Goal: Communication & Community: Answer question/provide support

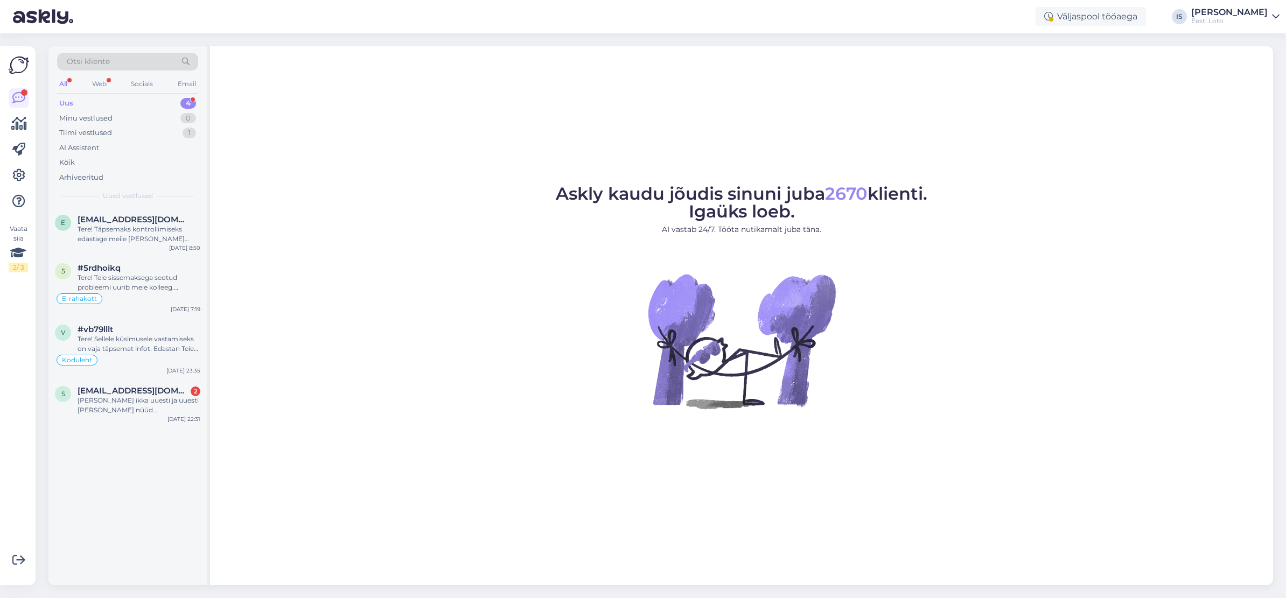
click at [74, 103] on div "Uus 4" at bounding box center [127, 103] width 141 height 15
click at [124, 281] on div "Tere! Teie sissemaksega seotud probleemi uurib meie kolleeg. Anname teile esime…" at bounding box center [139, 282] width 123 height 19
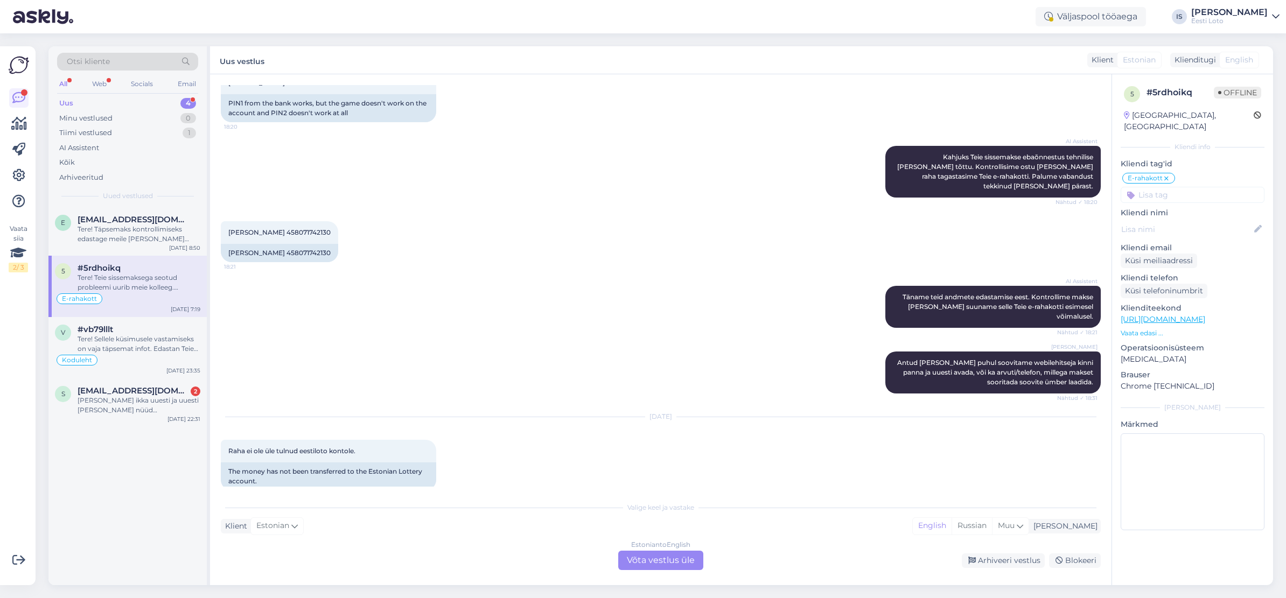
scroll to position [4416, 0]
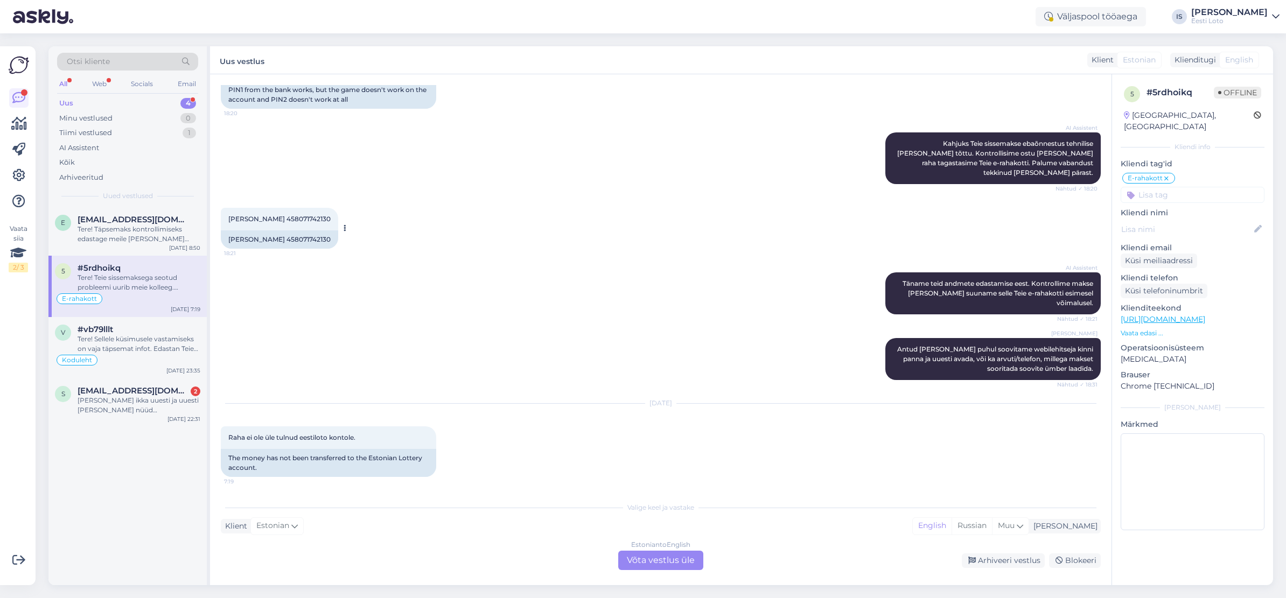
click at [283, 215] on span "Silva Jaakson 458071742130" at bounding box center [279, 219] width 102 height 8
click at [275, 215] on span "Silva Jaakson 458071742130" at bounding box center [279, 219] width 102 height 8
drag, startPoint x: 274, startPoint y: 151, endPoint x: 313, endPoint y: 151, distance: 39.3
click at [313, 215] on span "Silva Jaakson 458071742130" at bounding box center [279, 219] width 102 height 8
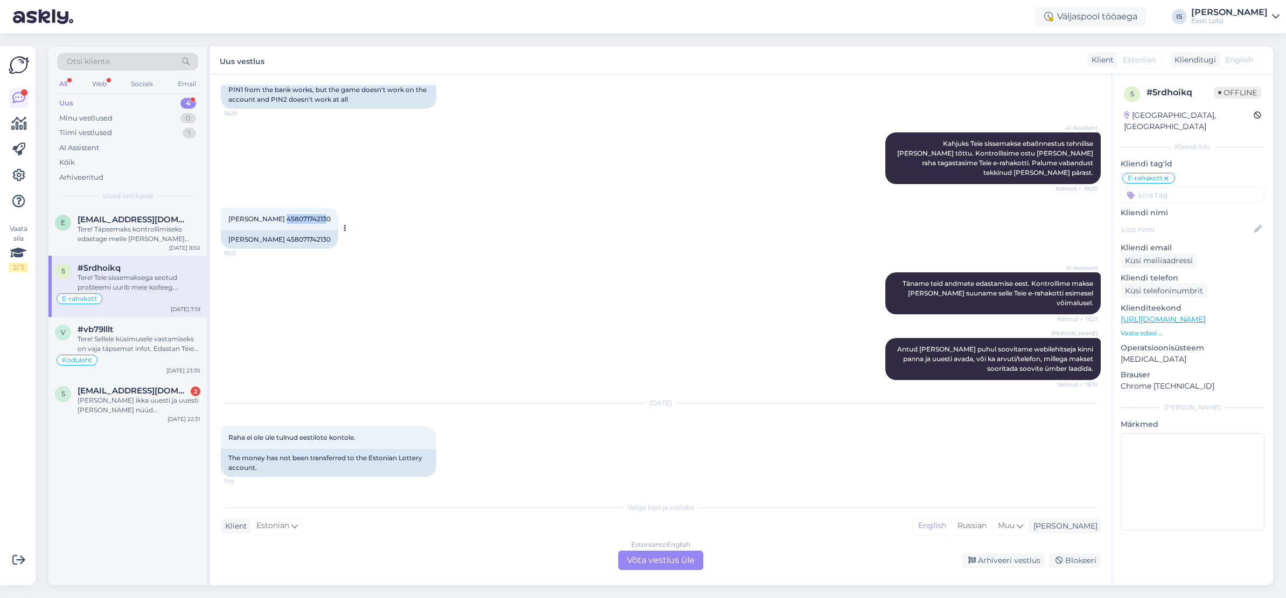
copy span "45807174213"
click at [681, 561] on div "Estonian to English Võta vestlus üle" at bounding box center [660, 560] width 85 height 19
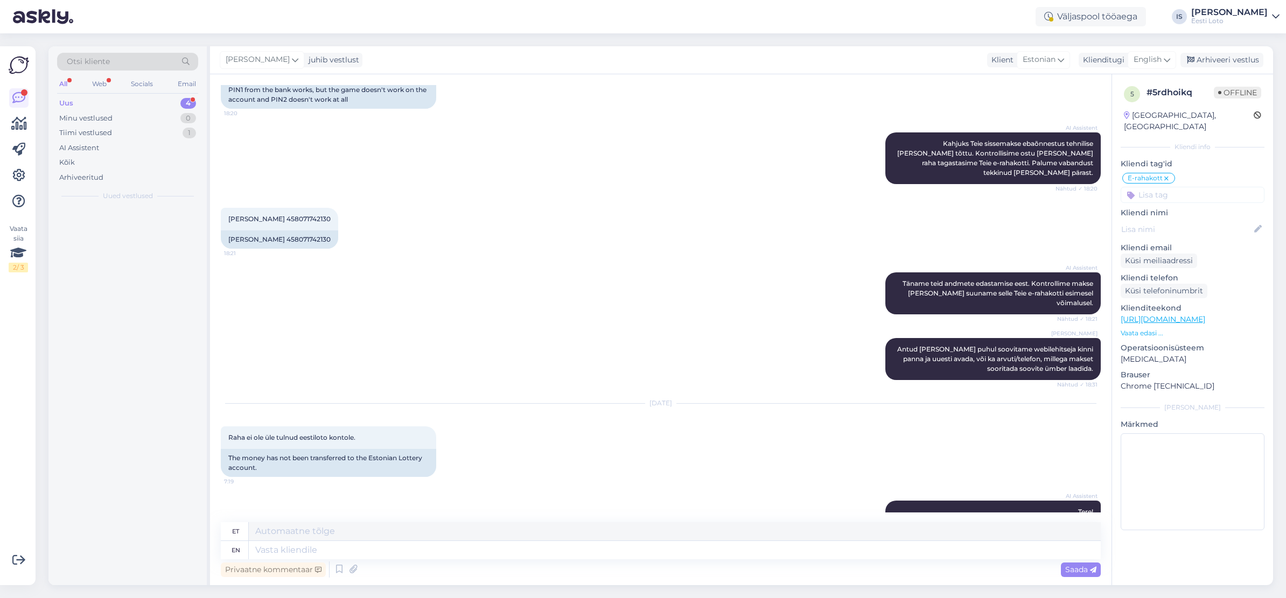
scroll to position [4391, 0]
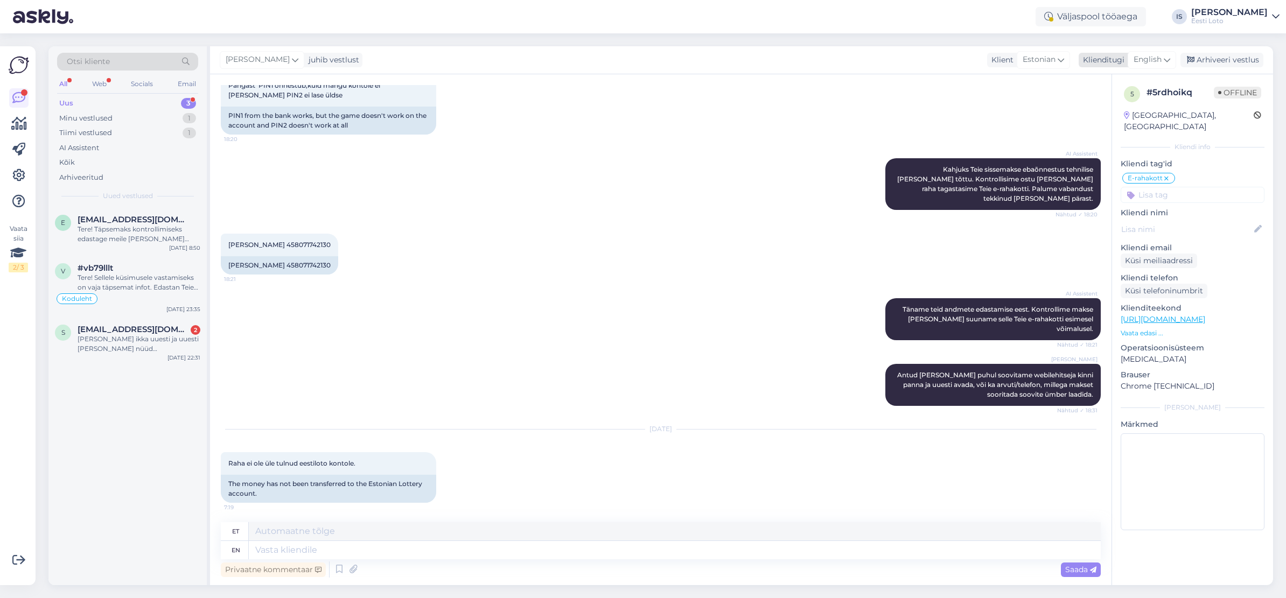
click at [1142, 62] on span "English" at bounding box center [1148, 60] width 28 height 12
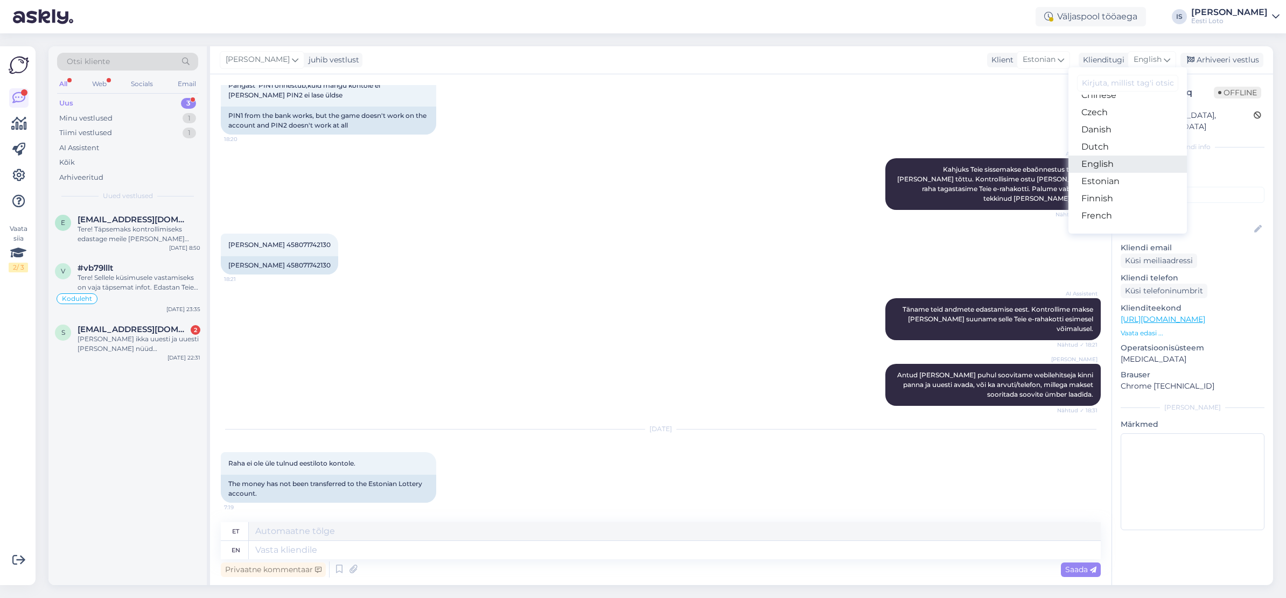
scroll to position [65, 0]
click at [1135, 178] on link "Estonian" at bounding box center [1128, 180] width 118 height 17
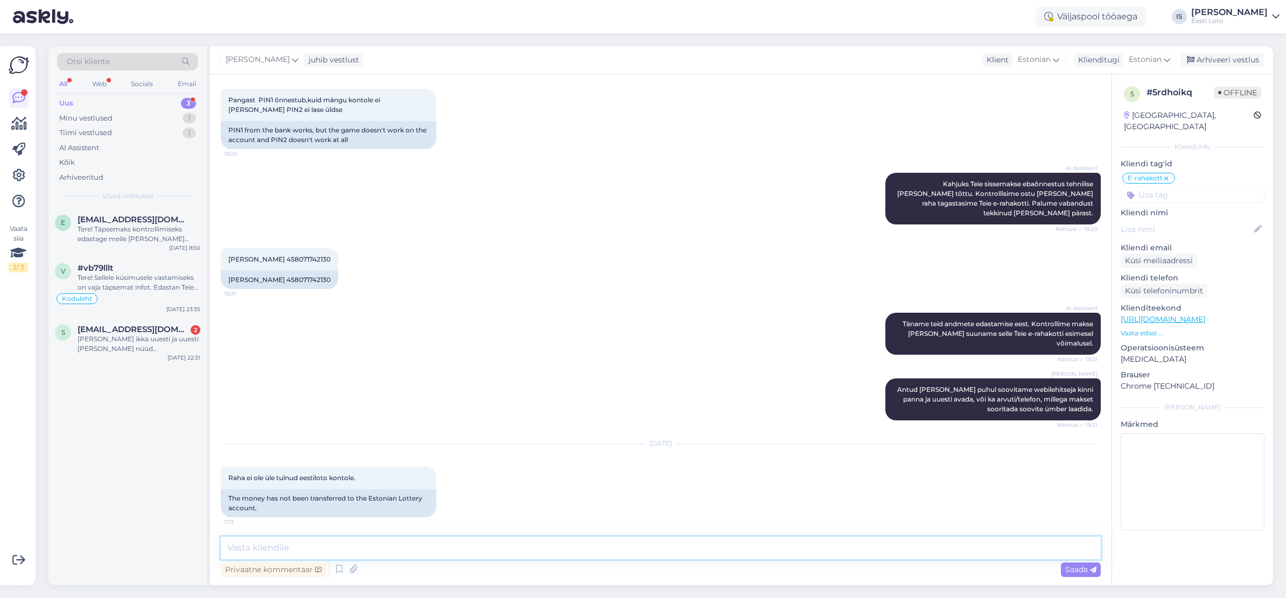
click at [559, 550] on textarea at bounding box center [661, 548] width 880 height 23
drag, startPoint x: 559, startPoint y: 550, endPoint x: 838, endPoint y: 315, distance: 365.0
click at [560, 550] on textarea "Näeme, et äna hommikul on laekunud Teie e-rahakotti 5€" at bounding box center [661, 548] width 880 height 23
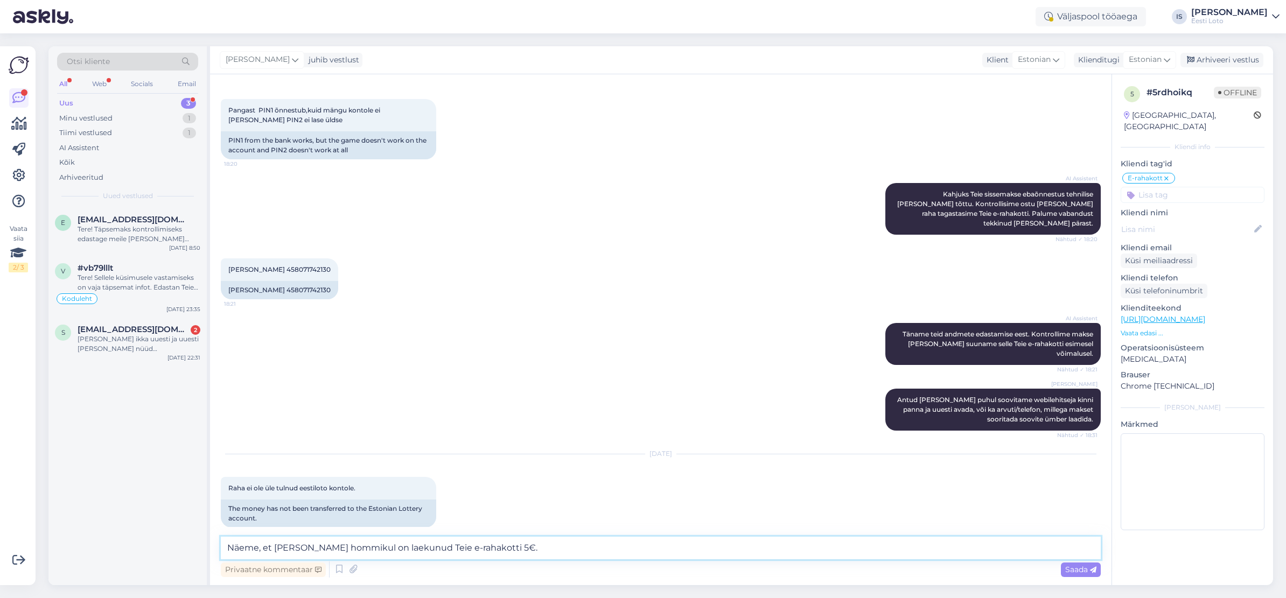
scroll to position [4367, 0]
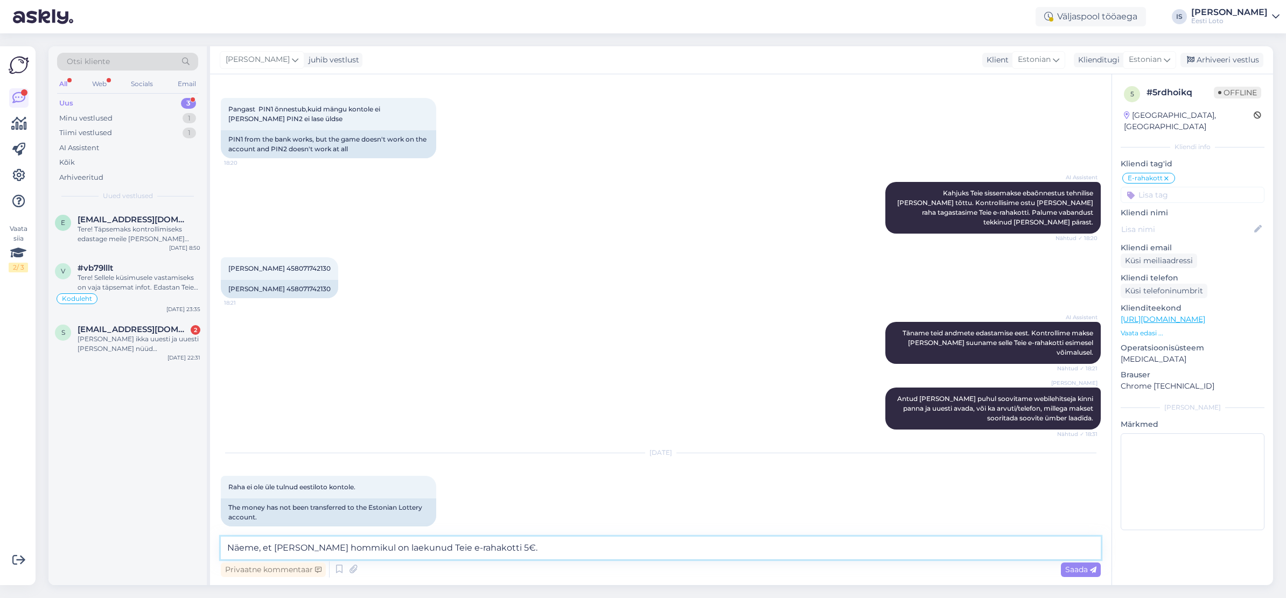
drag, startPoint x: 226, startPoint y: 548, endPoint x: 271, endPoint y: 547, distance: 45.3
click at [271, 547] on textarea "Näeme, et äna hommikul on laekunud Teie e-rahakotti 5€." at bounding box center [661, 548] width 880 height 23
drag, startPoint x: 388, startPoint y: 548, endPoint x: 377, endPoint y: 549, distance: 10.8
click at [377, 549] on textarea "Meie andmetel on täna hommikul on laekunud Teie e-rahakotti 5€." at bounding box center [661, 548] width 880 height 23
click at [533, 550] on textarea "Meie andmetel on täna hommikul laekunud Teie e-rahakotti 5€." at bounding box center [661, 548] width 880 height 23
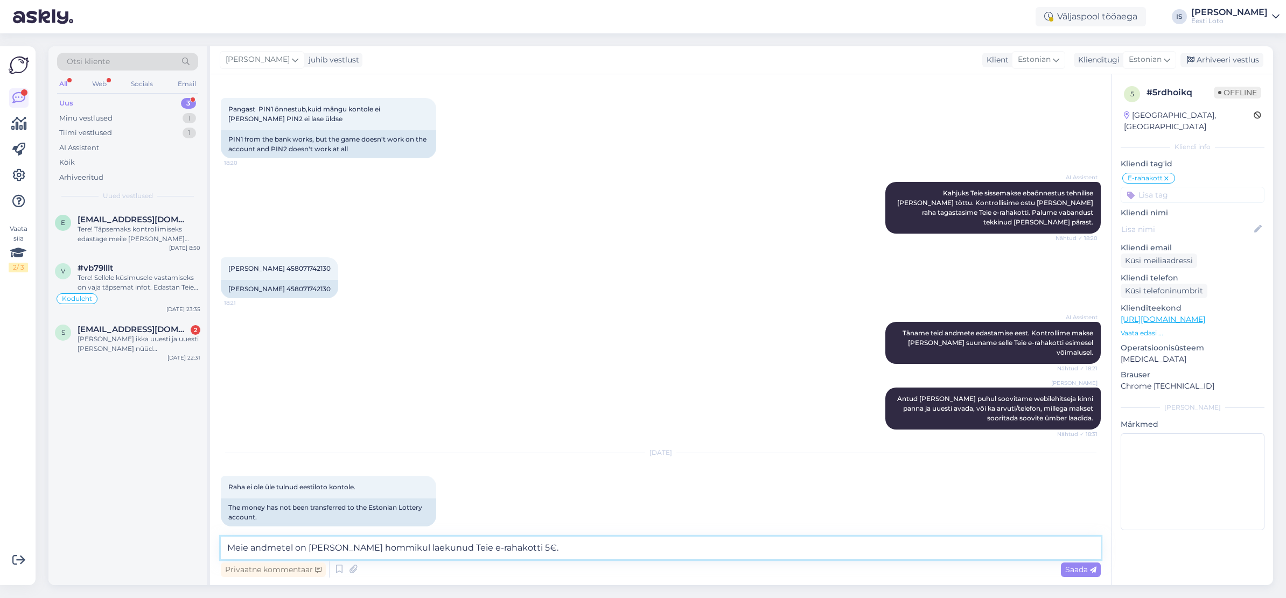
paste textarea "Sissemakse peab toimuma läbi Eesti Loto kodulehe, otse pangast tehtud makse e-r…"
type textarea "Meie andmetel on täna hommikul laekunud Teie e-rahakotti 5€. Sissemakse peab to…"
click at [1075, 571] on span "Saada" at bounding box center [1080, 570] width 31 height 10
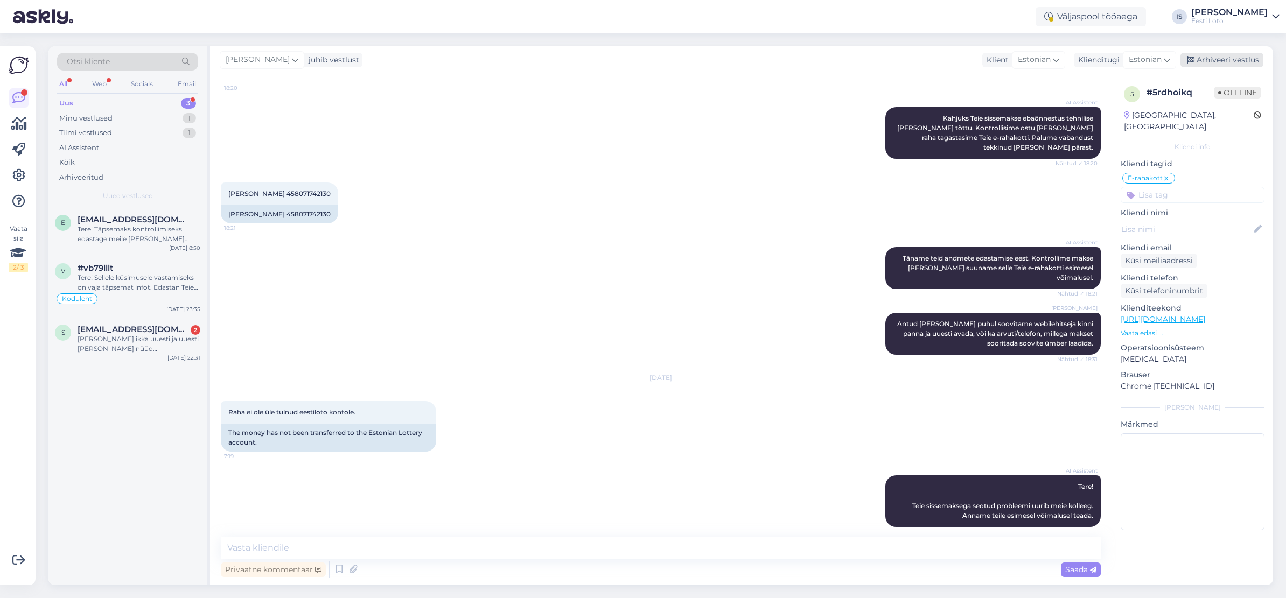
click at [1222, 61] on div "Arhiveeri vestlus" at bounding box center [1222, 60] width 83 height 15
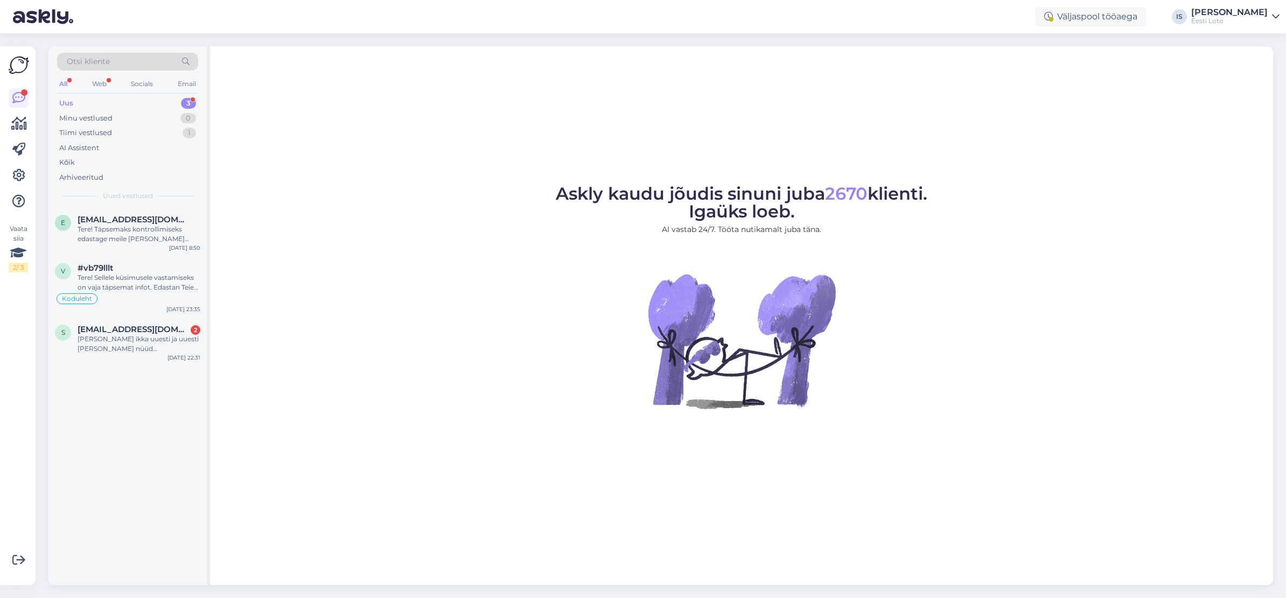
click at [86, 102] on div "Uus 3" at bounding box center [127, 103] width 141 height 15
click at [124, 345] on div "[PERSON_NAME] ikka uuesti ja uuesti [PERSON_NAME] nüüd [PERSON_NAME] aru, et va…" at bounding box center [139, 343] width 123 height 19
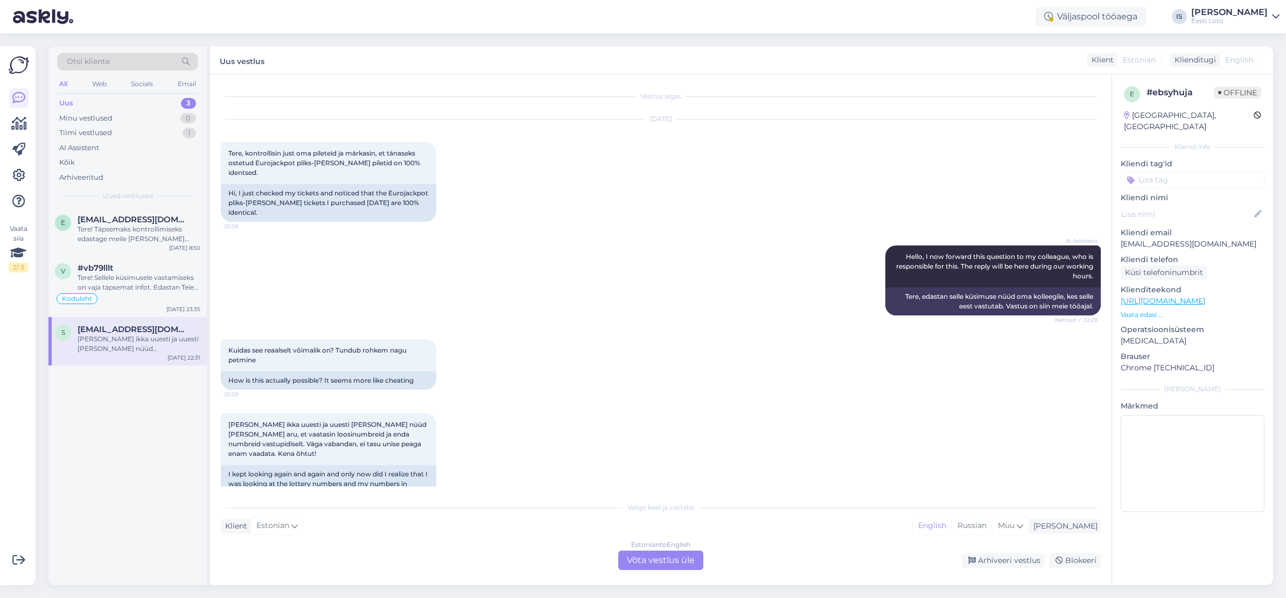
scroll to position [18, 0]
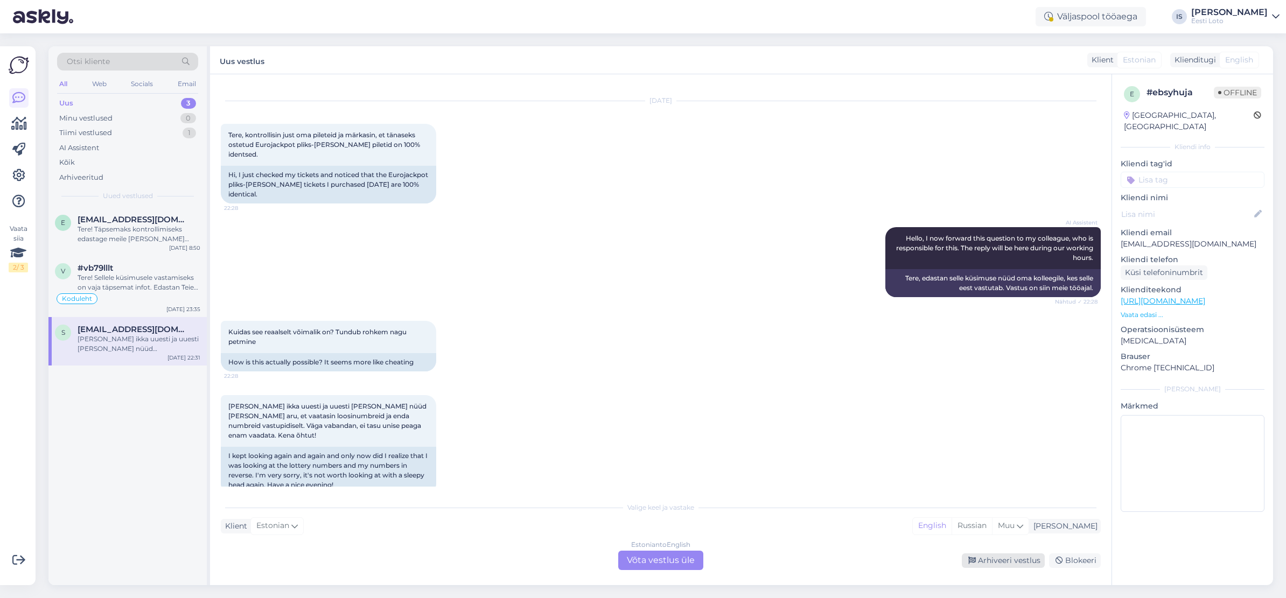
click at [1008, 564] on div "Arhiveeri vestlus" at bounding box center [1003, 561] width 83 height 15
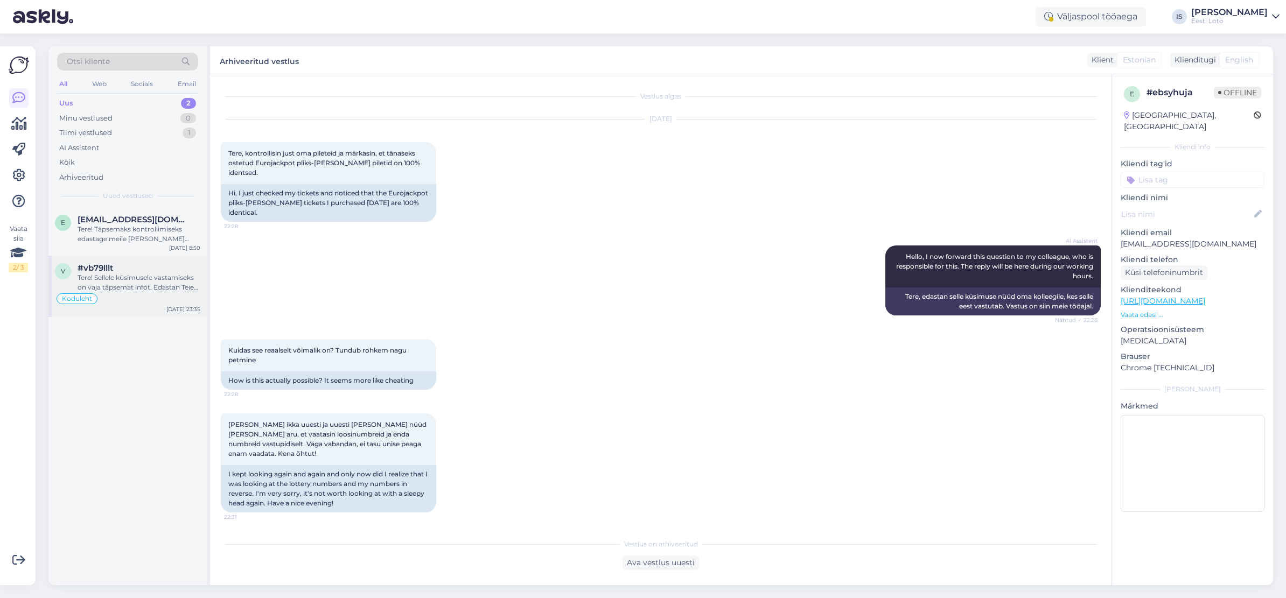
click at [138, 284] on div "Tere! Sellele küsimusele vastamiseks on vaja täpsemat infot. Edastan Teie küsim…" at bounding box center [139, 282] width 123 height 19
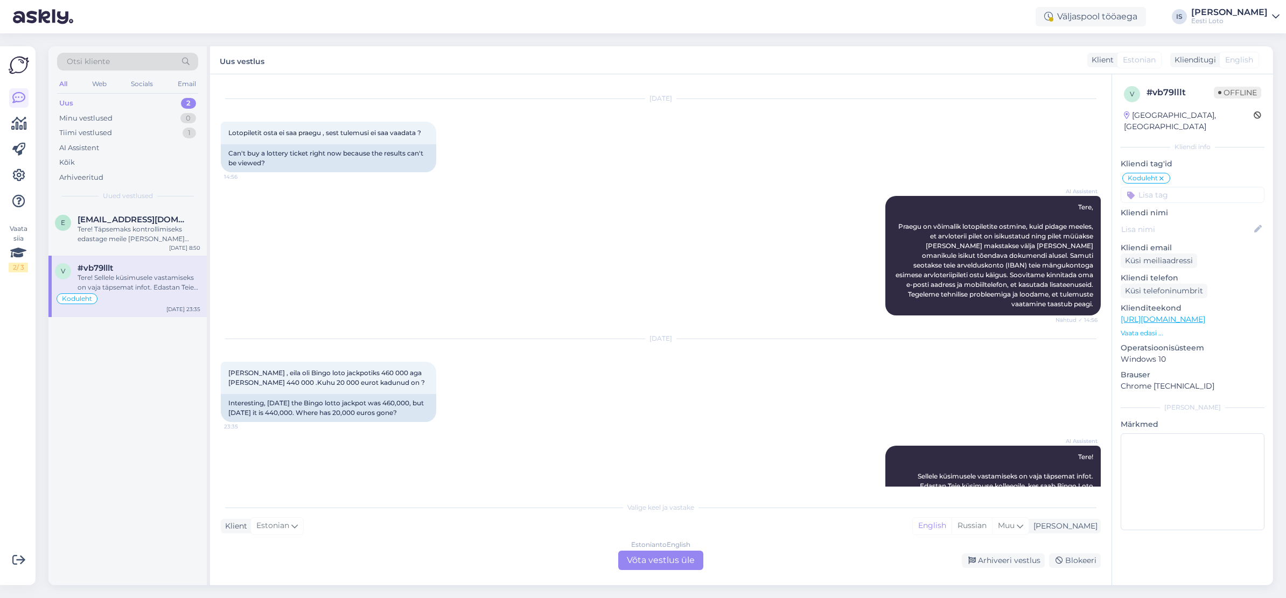
scroll to position [338, 0]
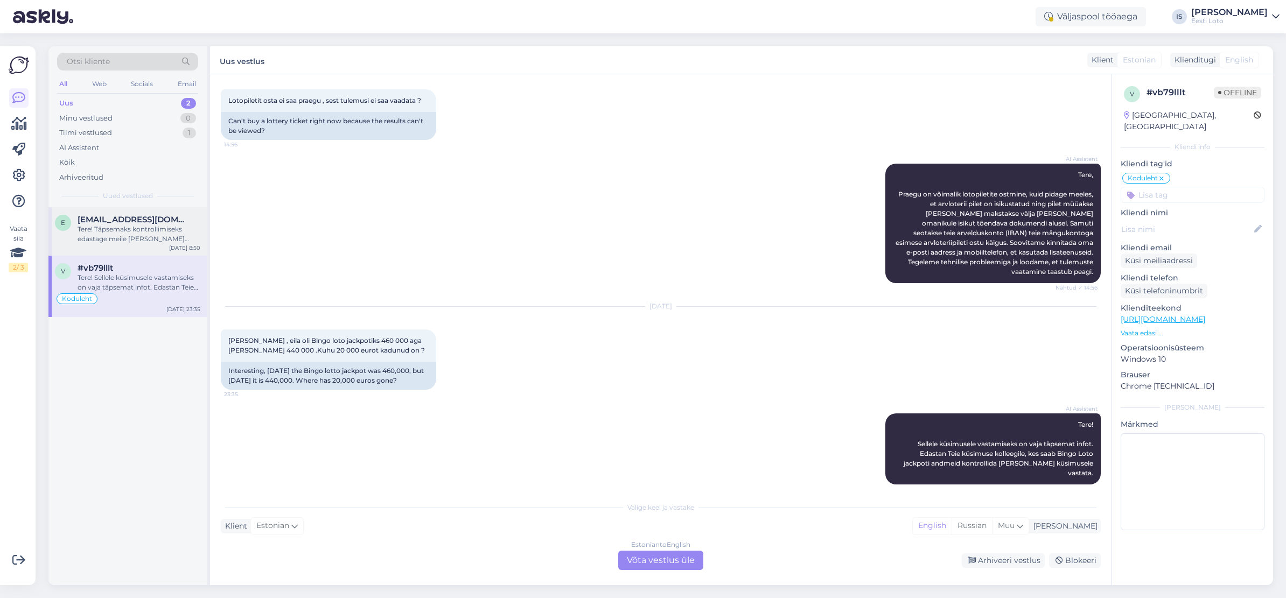
click at [129, 219] on span "[EMAIL_ADDRESS][DOMAIN_NAME]" at bounding box center [134, 220] width 112 height 10
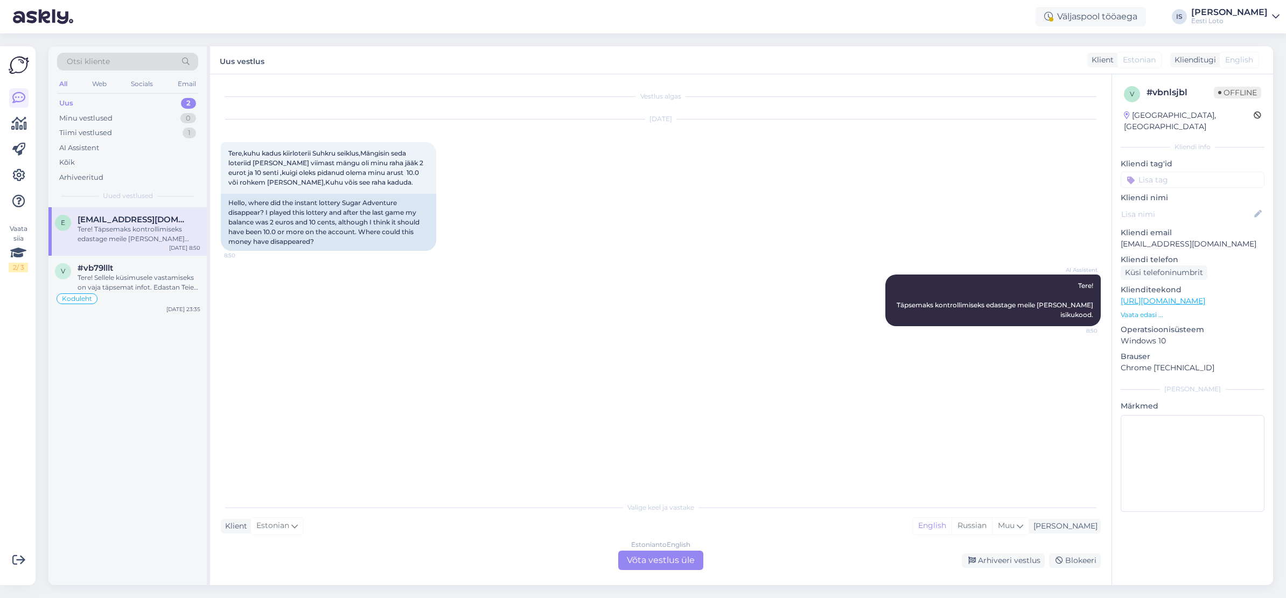
scroll to position [0, 0]
drag, startPoint x: 1220, startPoint y: 231, endPoint x: 1114, endPoint y: 233, distance: 105.6
click at [1114, 233] on div "v # vbnlsjbl Offline [GEOGRAPHIC_DATA], [GEOGRAPHIC_DATA] Kliendi info Kliendi …" at bounding box center [1192, 301] width 161 height 454
copy p "[EMAIL_ADDRESS][DOMAIN_NAME]"
click at [90, 177] on div "Arhiveeritud" at bounding box center [81, 177] width 44 height 11
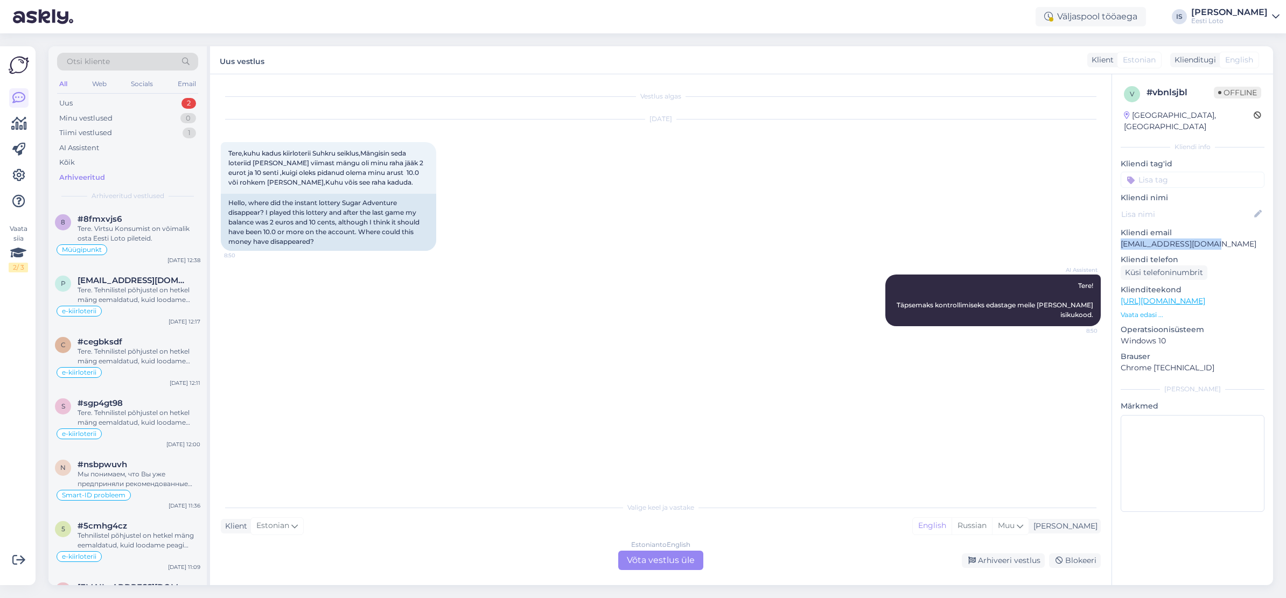
scroll to position [1460, 0]
click at [148, 409] on div "Tere. Tehnilistel põhjustel on hetkel mäng eemaldatud, kuid loodame peagi mängu…" at bounding box center [139, 416] width 123 height 19
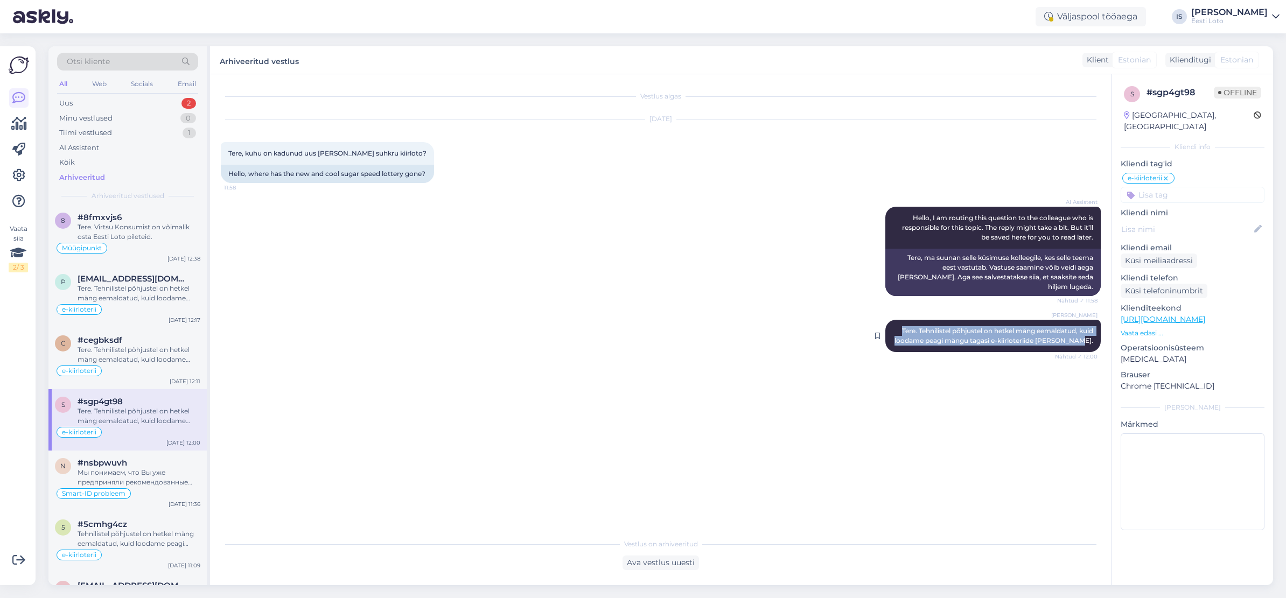
drag, startPoint x: 895, startPoint y: 318, endPoint x: 1095, endPoint y: 327, distance: 201.1
click at [1095, 327] on div "Kadri Klink Tere. Tehnilistel põhjustel on hetkel mäng eemaldatud, kuid loodame…" at bounding box center [992, 336] width 215 height 32
copy span "Tere. Tehnilistel põhjustel on hetkel mäng eemaldatud, kuid loodame peagi mängu…"
click at [770, 397] on div "Vestlus algas Aug 29 2025 Tere, kuhu on kadunud uus ja lahe suhkru kiirloto? 11…" at bounding box center [666, 304] width 890 height 438
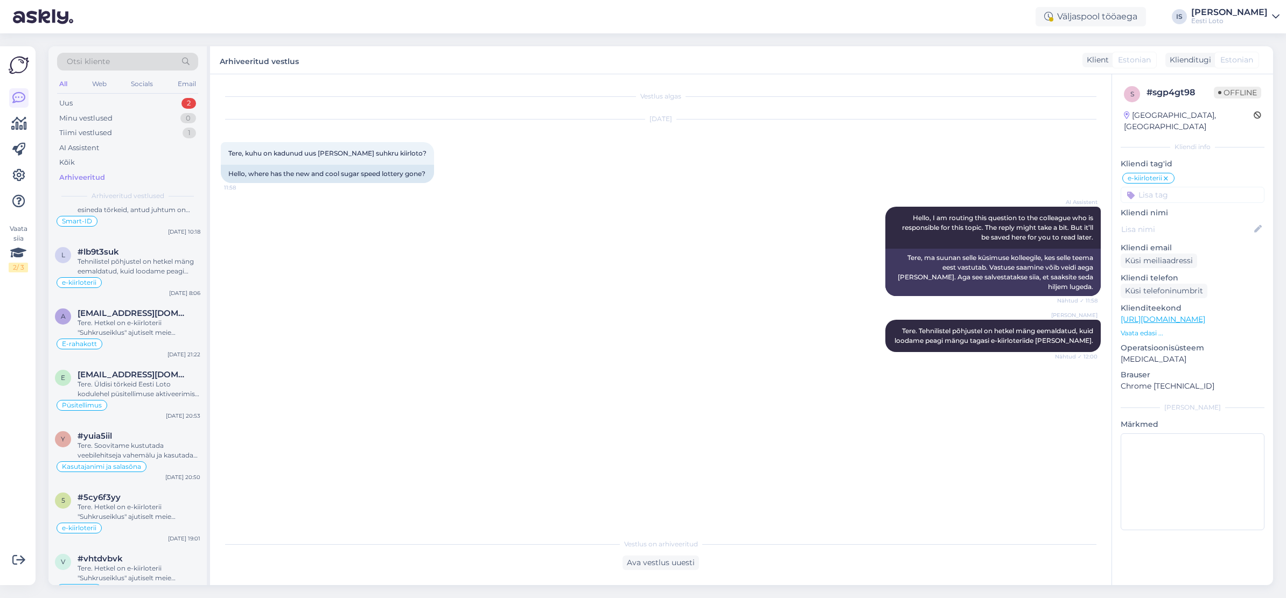
scroll to position [1988, 0]
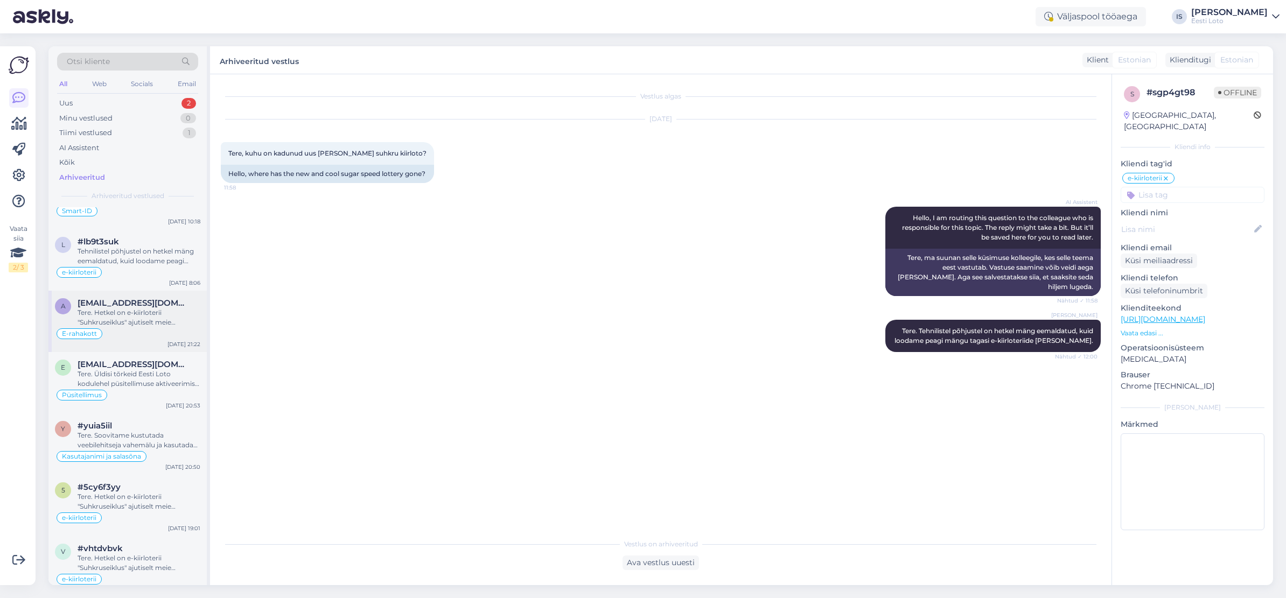
click at [111, 309] on div "Tere. Hetkel on e-kiirloterii "Suhkruseiklus" ajutiselt meie kodulehelt eemalda…" at bounding box center [139, 317] width 123 height 19
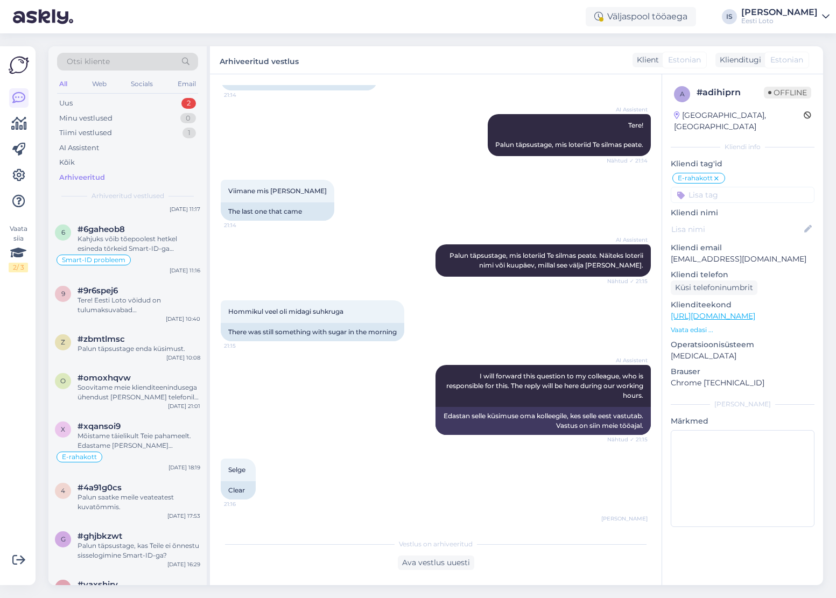
scroll to position [4562, 0]
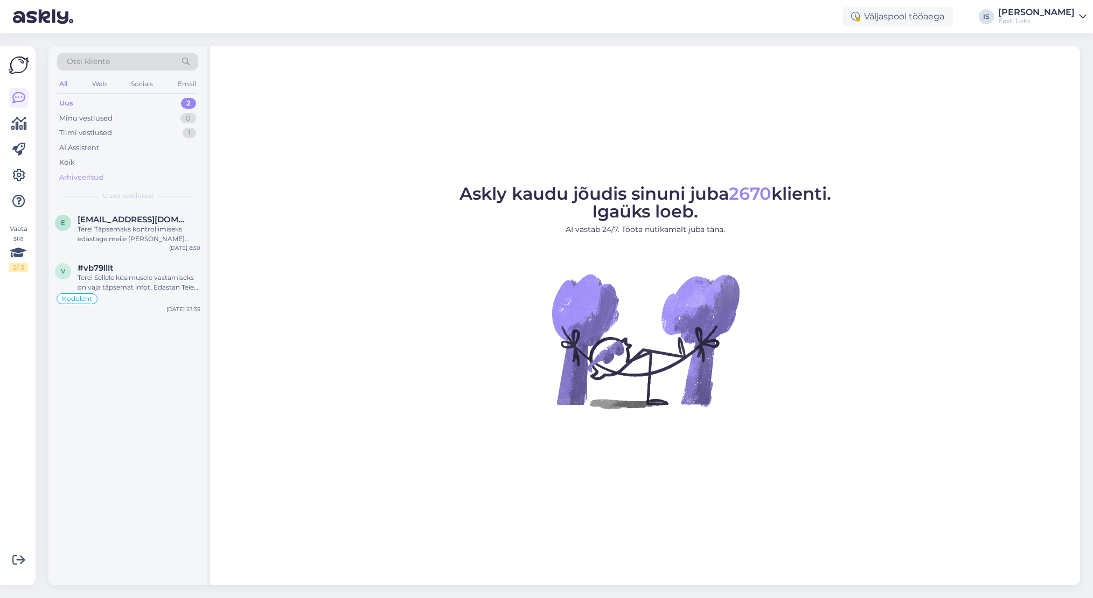
click at [87, 178] on div "Arhiveeritud" at bounding box center [81, 177] width 44 height 11
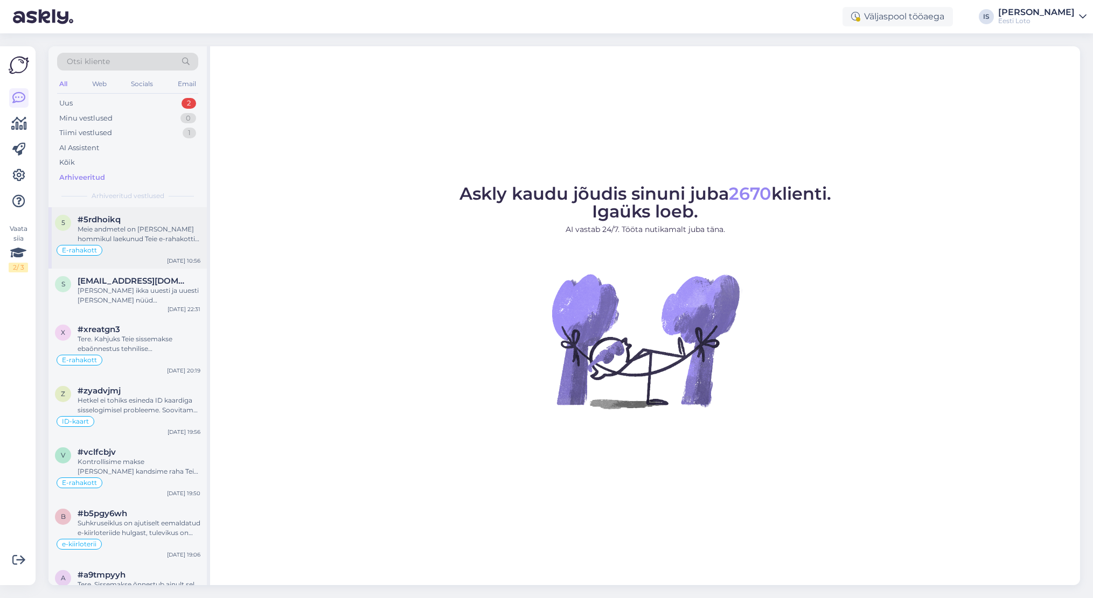
click at [108, 234] on div "Meie andmetel on [PERSON_NAME] hommikul laekunud Teie e-rahakotti 5€. Sissemaks…" at bounding box center [139, 234] width 123 height 19
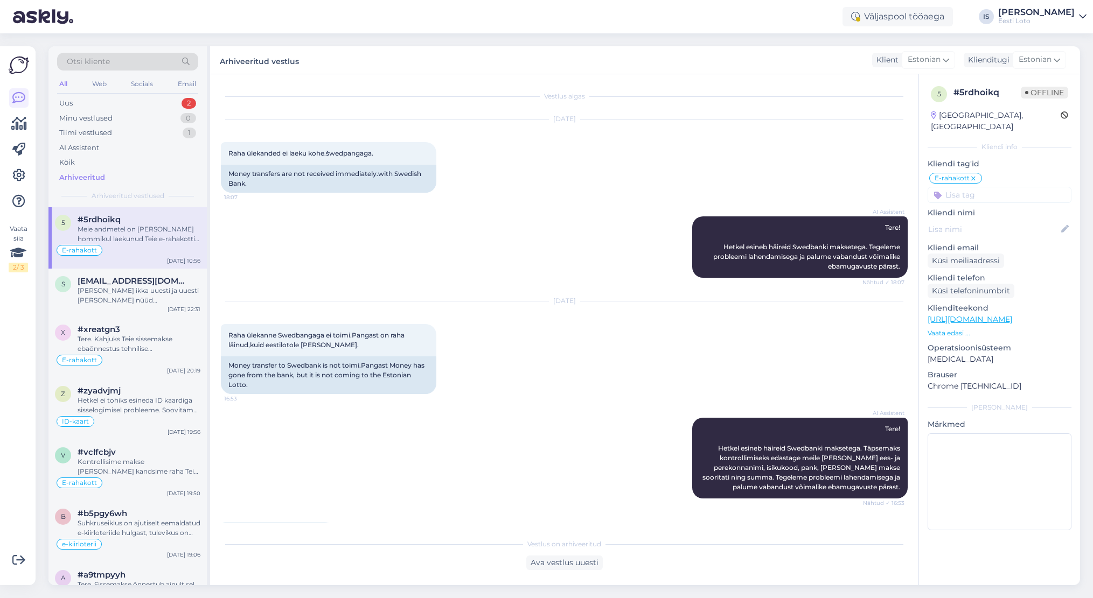
scroll to position [4445, 0]
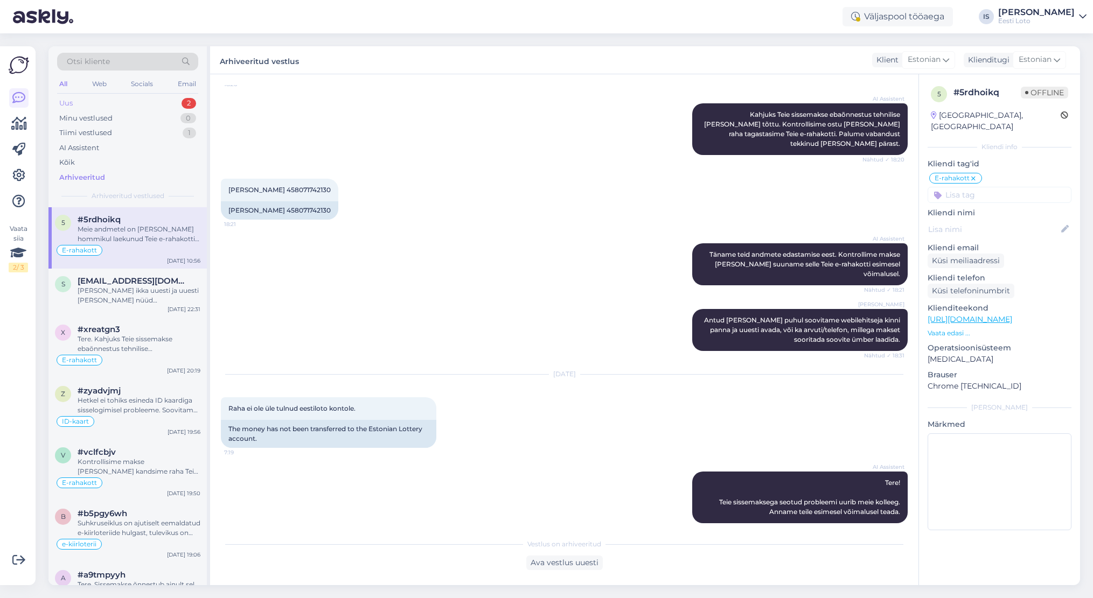
click at [69, 104] on div "Uus" at bounding box center [65, 103] width 13 height 11
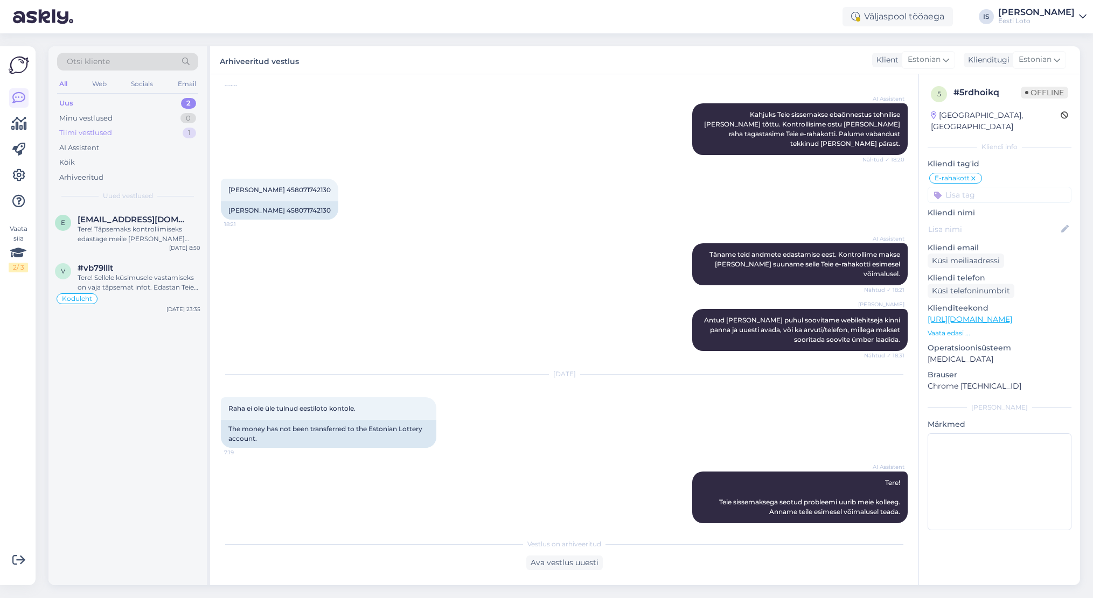
click at [212, 175] on div "Vestlus algas Jul 29 2025 Raha ülekanded ei laeku kohe.šwedpangaga. 18:07 Money…" at bounding box center [564, 329] width 708 height 511
click at [64, 104] on div "Uus" at bounding box center [66, 103] width 14 height 11
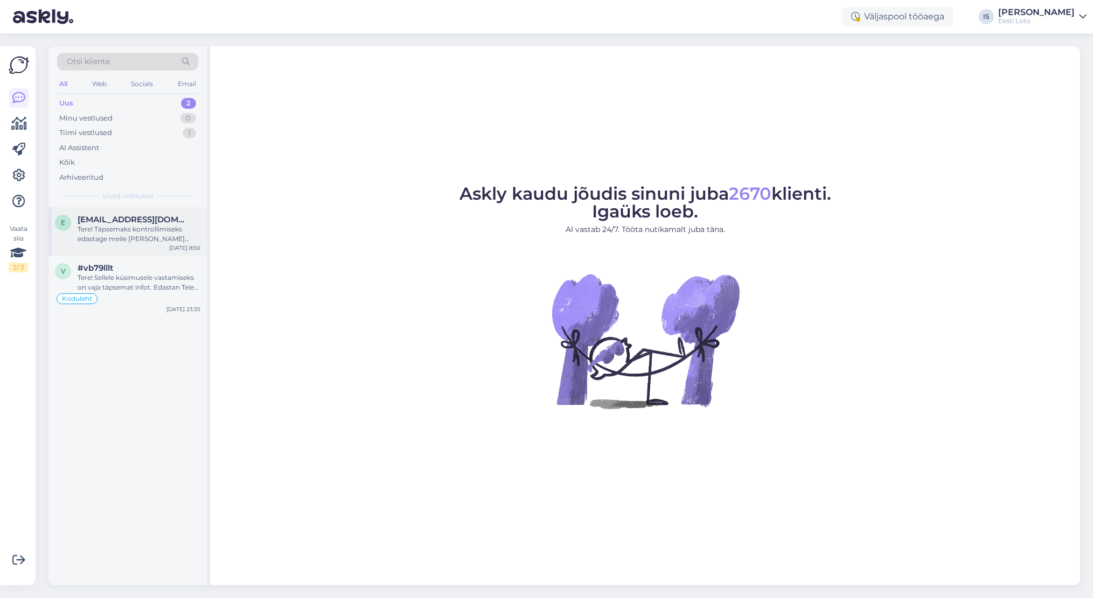
click at [123, 234] on div "Tere! Täpsemaks kontrollimiseks edastage meile [PERSON_NAME] isikukood." at bounding box center [139, 234] width 123 height 19
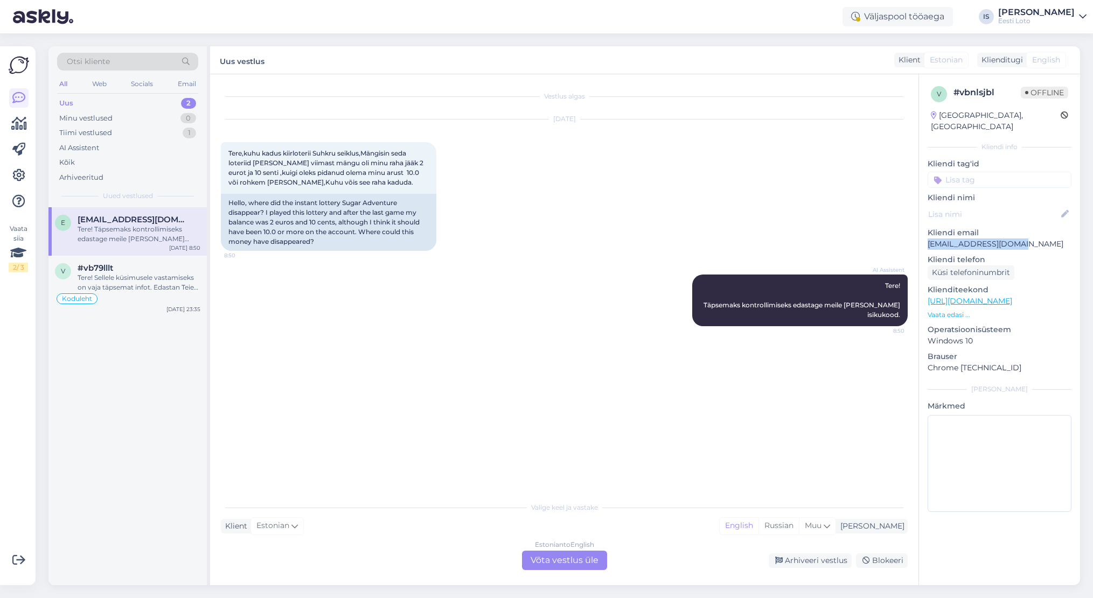
drag, startPoint x: 1027, startPoint y: 232, endPoint x: 918, endPoint y: 235, distance: 108.9
click at [919, 235] on div "v # vbnlsjbl Offline [GEOGRAPHIC_DATA], [GEOGRAPHIC_DATA] Kliendi info Kliendi …" at bounding box center [999, 301] width 161 height 454
copy p "[EMAIL_ADDRESS][DOMAIN_NAME]"
click at [567, 559] on div "Estonian to English Võta vestlus üle" at bounding box center [564, 560] width 85 height 19
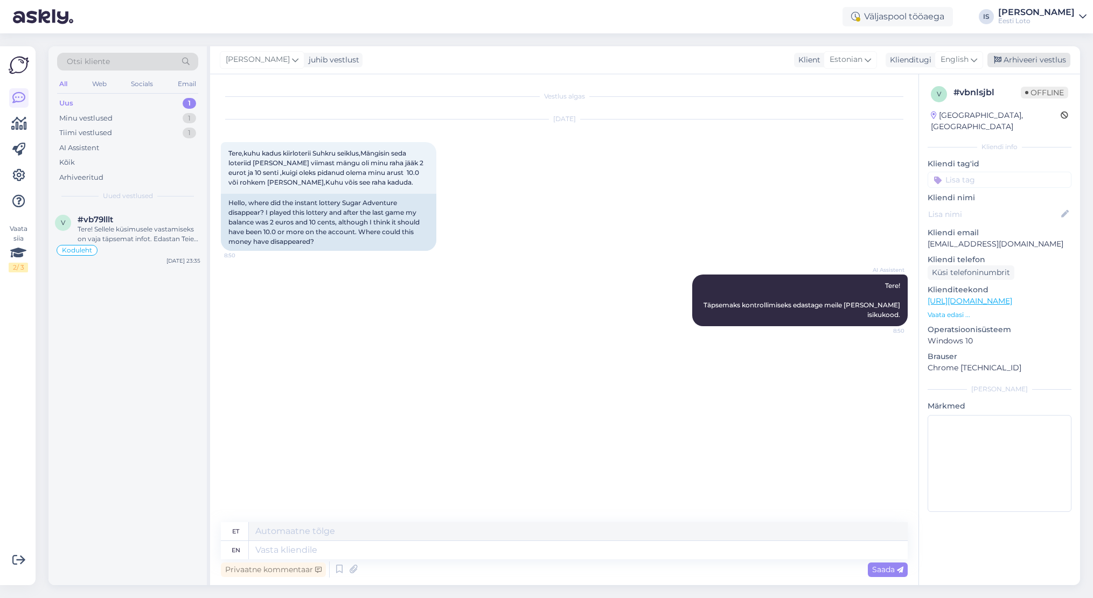
click at [1040, 61] on div "Arhiveeri vestlus" at bounding box center [1028, 60] width 83 height 15
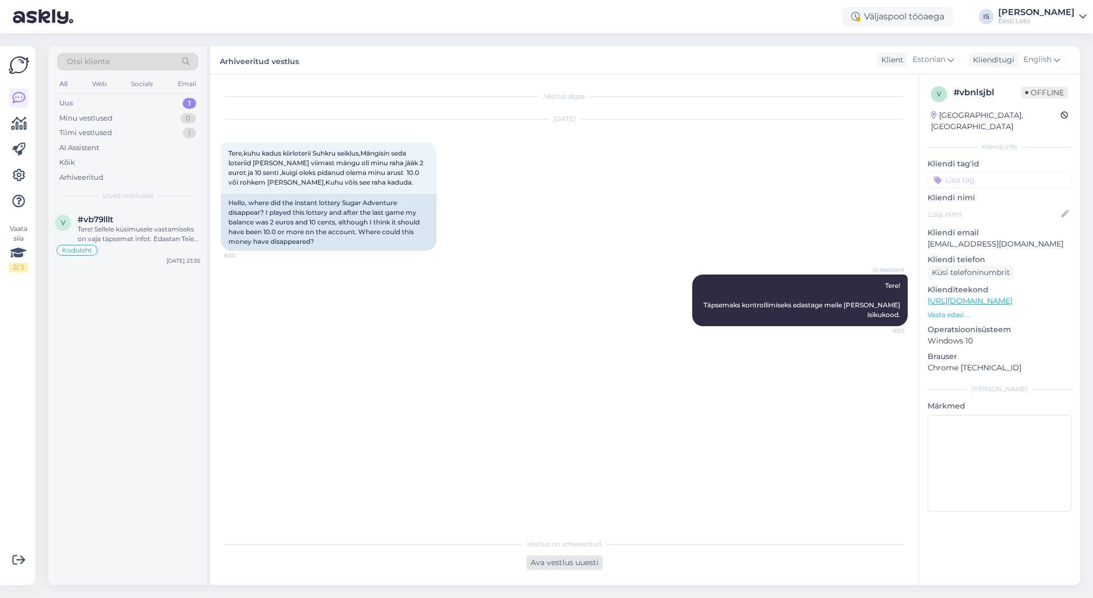
click at [590, 561] on div "Ava vestlus uuesti" at bounding box center [564, 563] width 76 height 15
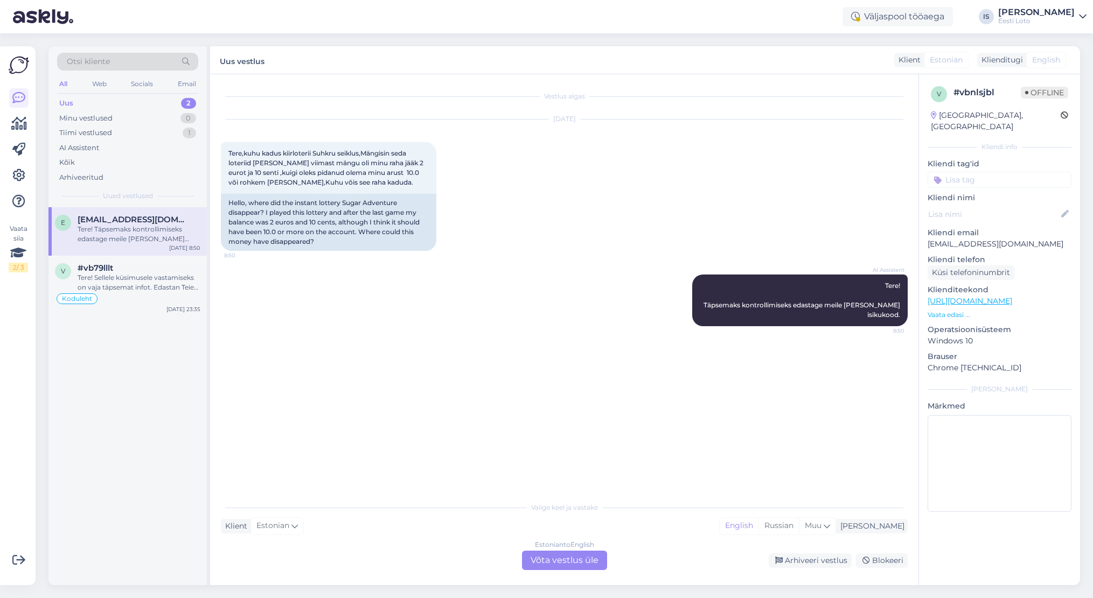
click at [1042, 57] on span "English" at bounding box center [1046, 59] width 28 height 11
click at [1051, 59] on span "English" at bounding box center [1046, 59] width 28 height 11
click at [1006, 61] on div "Klienditugi" at bounding box center [1000, 59] width 46 height 11
click at [588, 562] on div "Estonian to English Võta vestlus üle" at bounding box center [564, 560] width 85 height 19
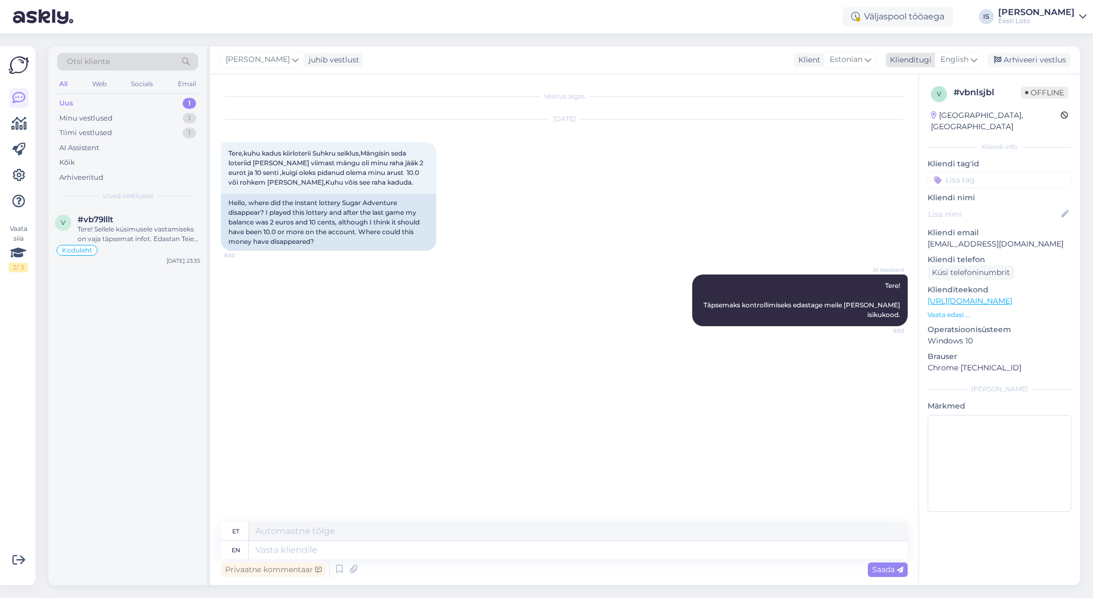
click at [954, 62] on span "English" at bounding box center [954, 60] width 28 height 12
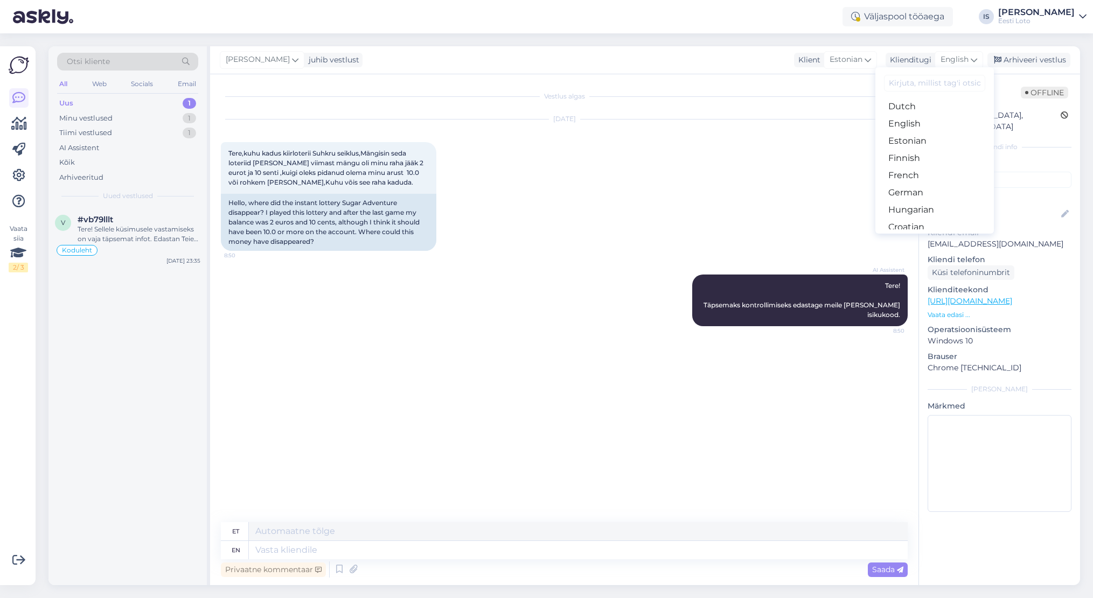
scroll to position [107, 0]
click at [944, 139] on link "Estonian" at bounding box center [934, 138] width 118 height 17
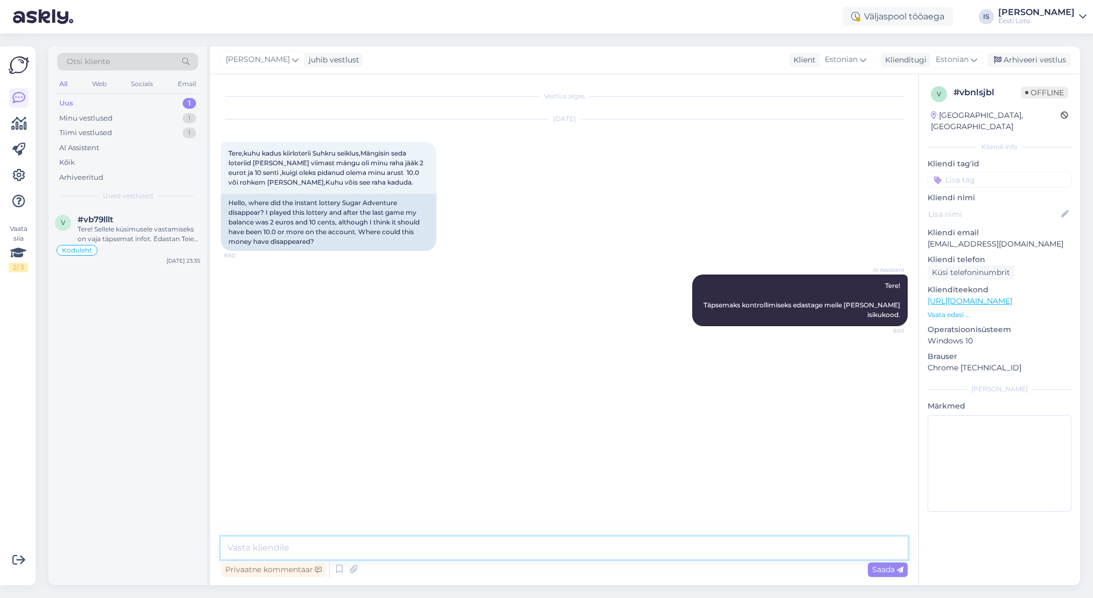
click at [417, 548] on textarea at bounding box center [564, 548] width 687 height 23
paste textarea "hetkel mäng eemaldatud, kuid loodame peagi mängu tagasi e-kiirloteriide hulka t…"
click at [232, 548] on textarea "hetkel mäng eemaldatud, kuid loodame peagi mängu tagasi e-kiirloteriide hulka t…" at bounding box center [564, 548] width 687 height 23
click at [263, 548] on textarea "Hetkel mäng eemaldatud, kuid loodame peagi mängu tagasi e-kiirloteriide hulka t…" at bounding box center [564, 548] width 687 height 23
type textarea "Hetkel on mäng eemaldatud, kuid loodame peagi mängu tagasi e-kiirloteriide hulk…"
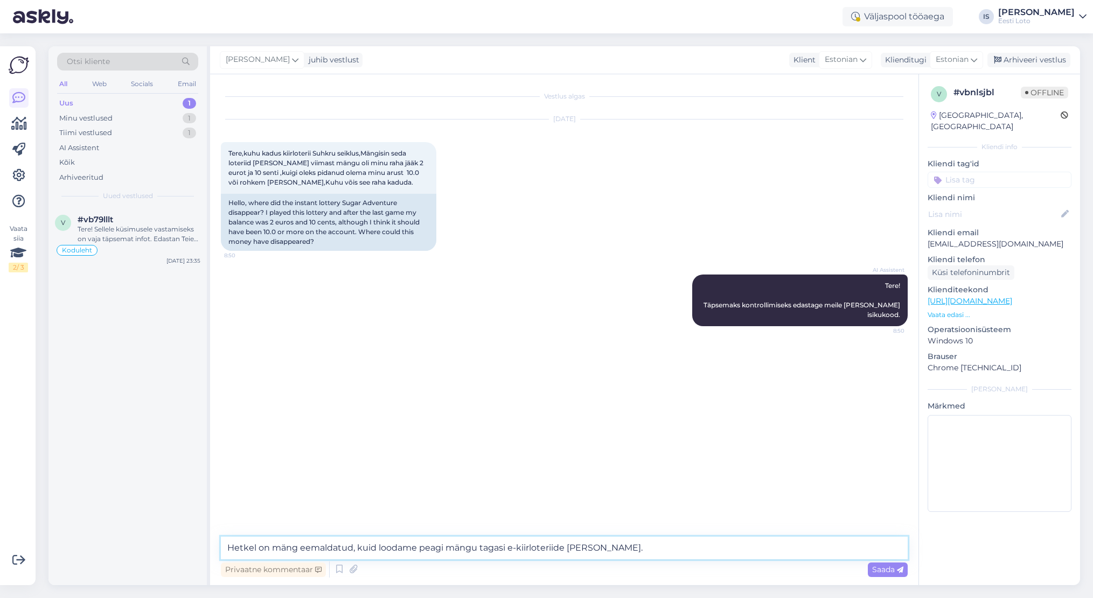
click at [658, 546] on textarea "Hetkel on mäng eemaldatud, kuid loodame peagi mängu tagasi e-kiirloteriide hulk…" at bounding box center [564, 548] width 687 height 23
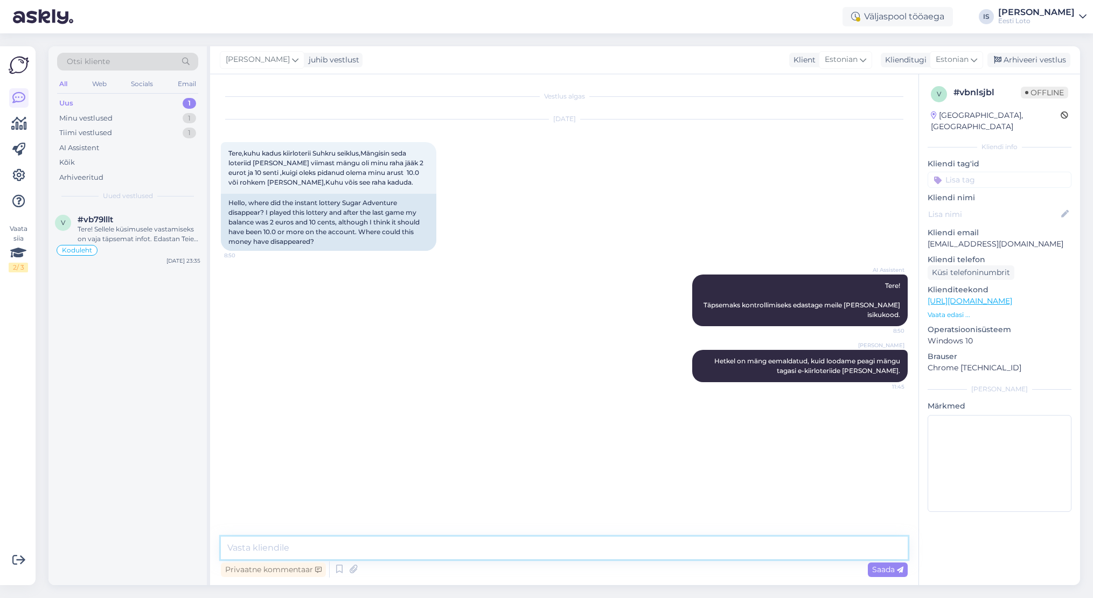
paste textarea "Kõiki e-rahakoti tehinguid (võidumaksed, piletiostud, sissemaksed, väljamaksed)…"
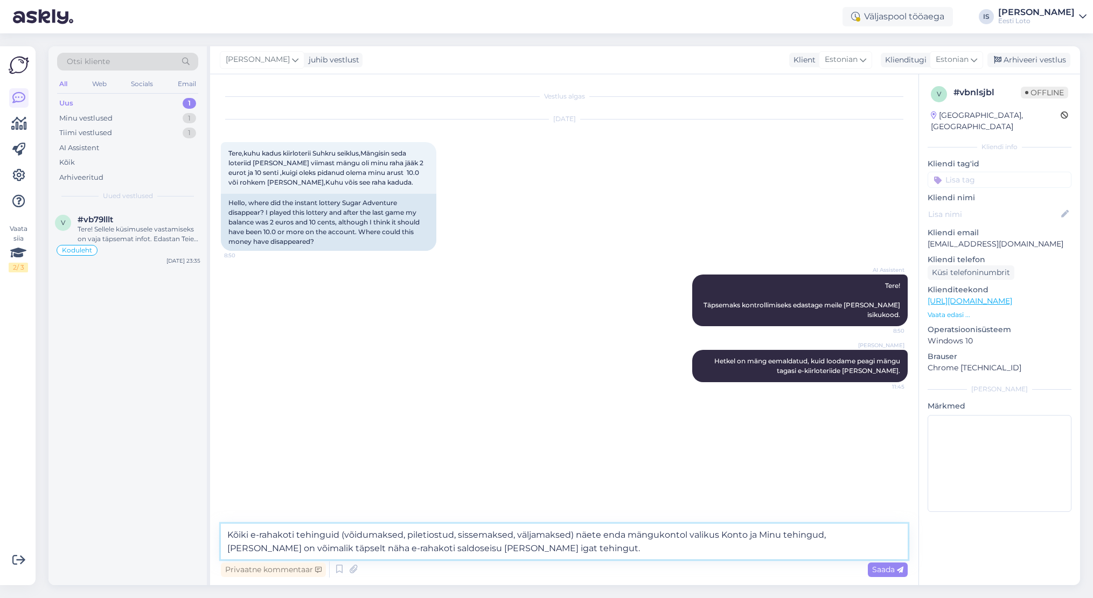
drag, startPoint x: 722, startPoint y: 534, endPoint x: 745, endPoint y: 534, distance: 23.7
click at [745, 534] on textarea "Kõiki e-rahakoti tehinguid (võidumaksed, piletiostud, sissemaksed, väljamaksed)…" at bounding box center [564, 542] width 687 height 36
type textarea "Kõiki e-rahakoti tehinguid (võidumaksed, piletiostud, sissemaksed, väljamaksed)…"
click at [781, 497] on div "Vestlus algas Aug 30 2025 Tere,kuhu kadus kiirloterii Suhkru seiklus,Mängisin s…" at bounding box center [569, 299] width 696 height 429
click at [890, 572] on span "Saada" at bounding box center [887, 570] width 31 height 10
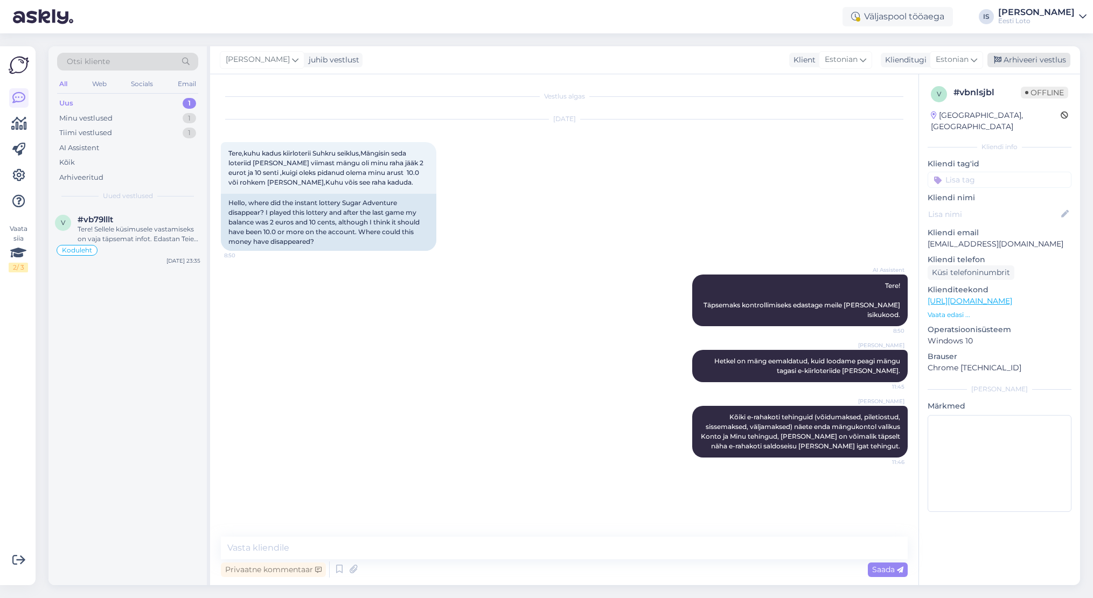
click at [1016, 59] on div "Arhiveeri vestlus" at bounding box center [1028, 60] width 83 height 15
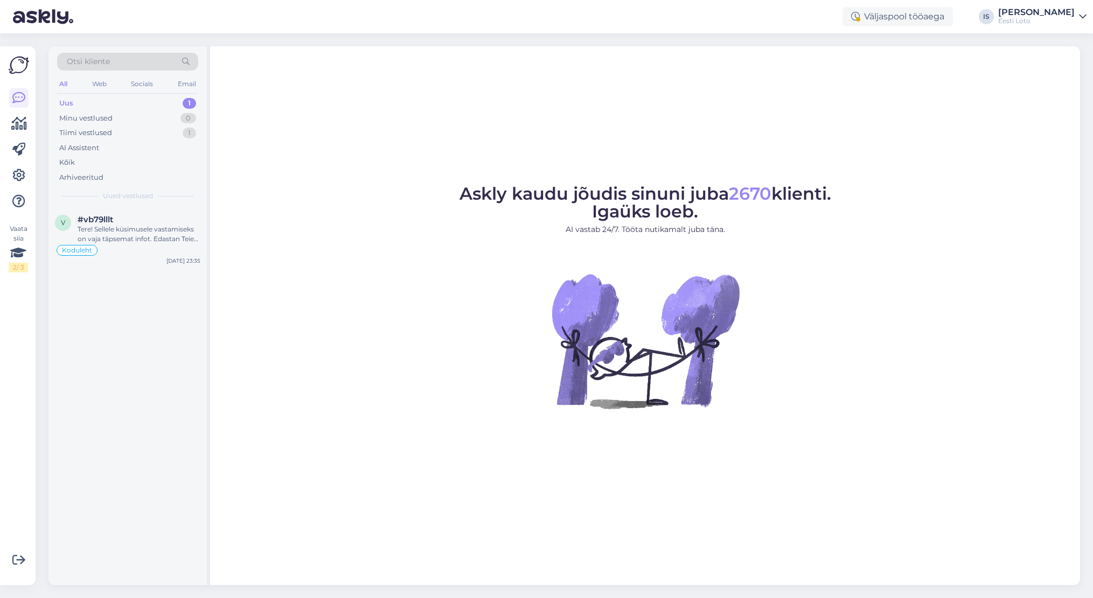
click at [92, 103] on div "Uus 1" at bounding box center [127, 103] width 141 height 15
click at [131, 235] on div "Tere! Sellele küsimusele vastamiseks on vaja täpsemat infot. Edastan Teie küsim…" at bounding box center [139, 234] width 123 height 19
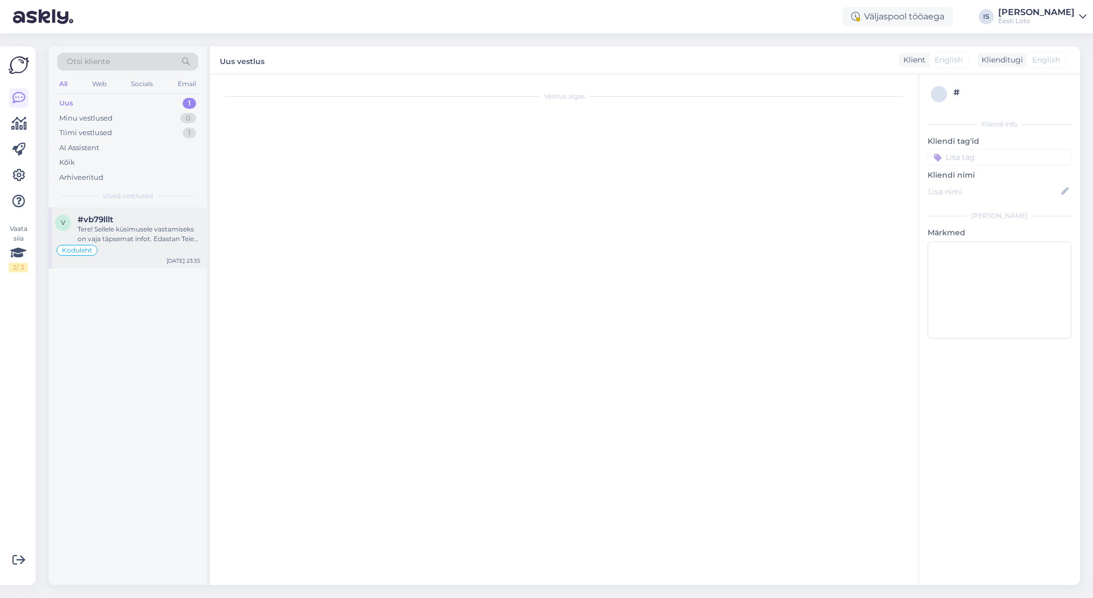
scroll to position [338, 0]
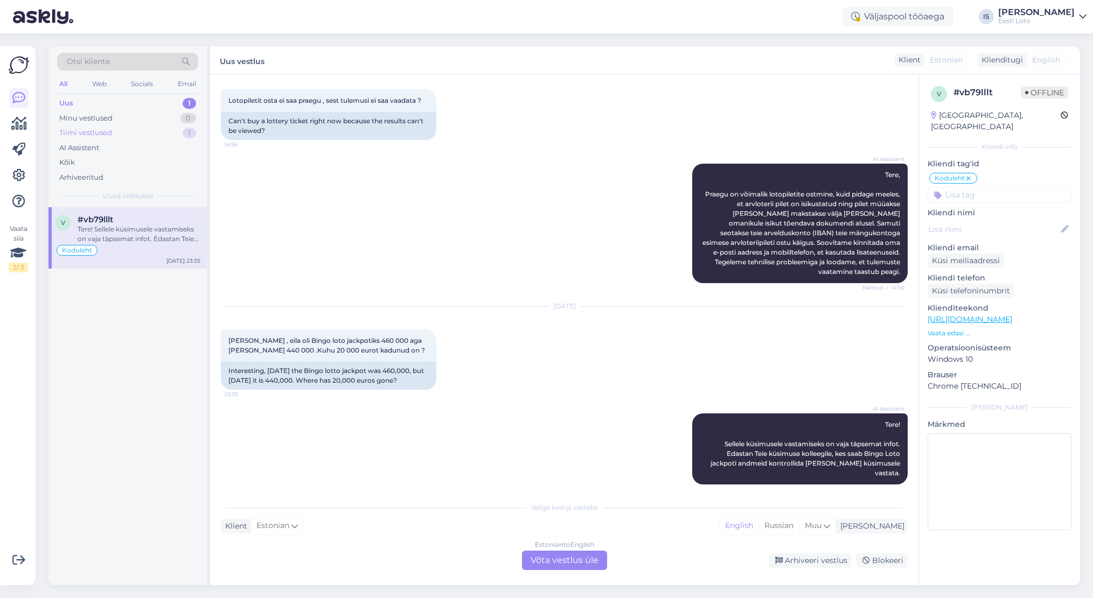
click at [97, 133] on div "Tiimi vestlused" at bounding box center [85, 133] width 53 height 11
click at [142, 233] on div "Palun täpsustage, kas oskate edastada [PERSON_NAME] pileti numbri?" at bounding box center [139, 234] width 123 height 19
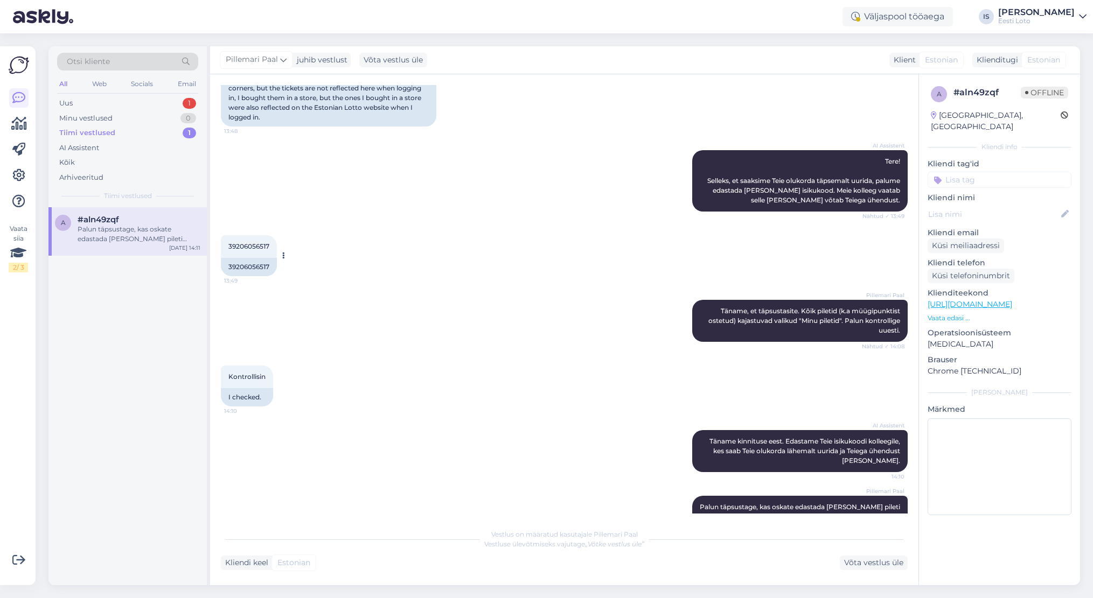
scroll to position [123, 0]
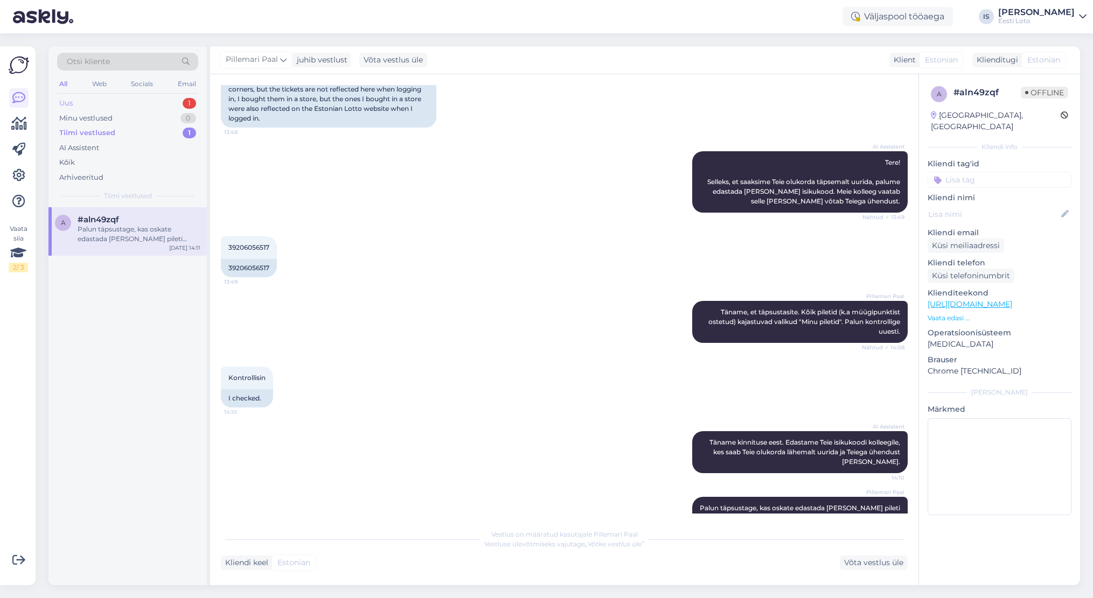
click at [80, 104] on div "Uus 1" at bounding box center [127, 103] width 141 height 15
click at [136, 233] on div "Tere! Sellele küsimusele vastamiseks on vaja täpsemat infot. Edastan Teie küsim…" at bounding box center [139, 234] width 123 height 19
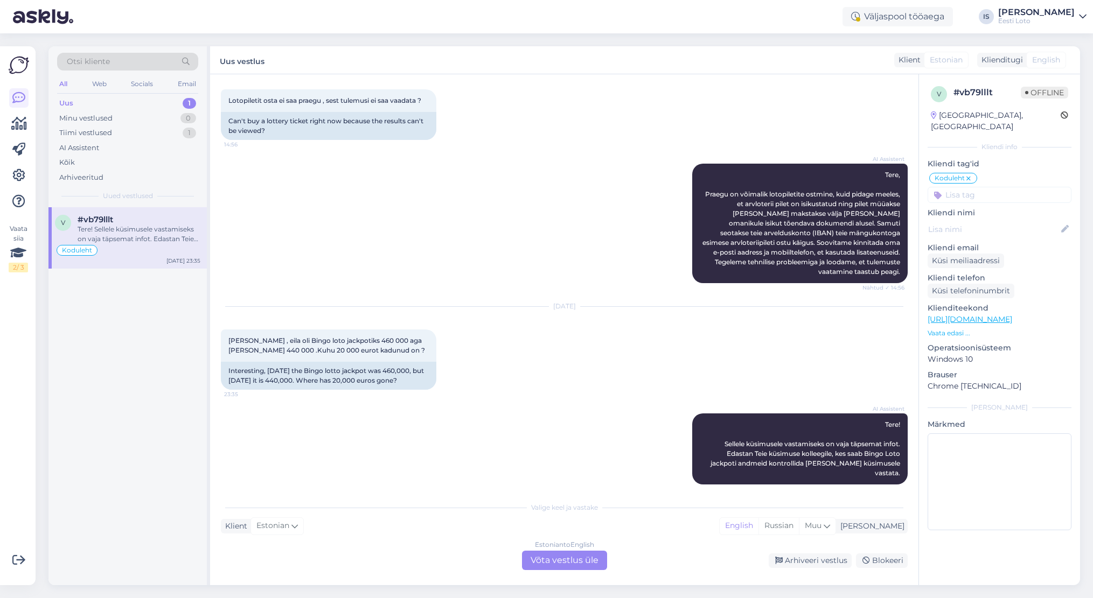
scroll to position [336, 0]
